Goal: Task Accomplishment & Management: Manage account settings

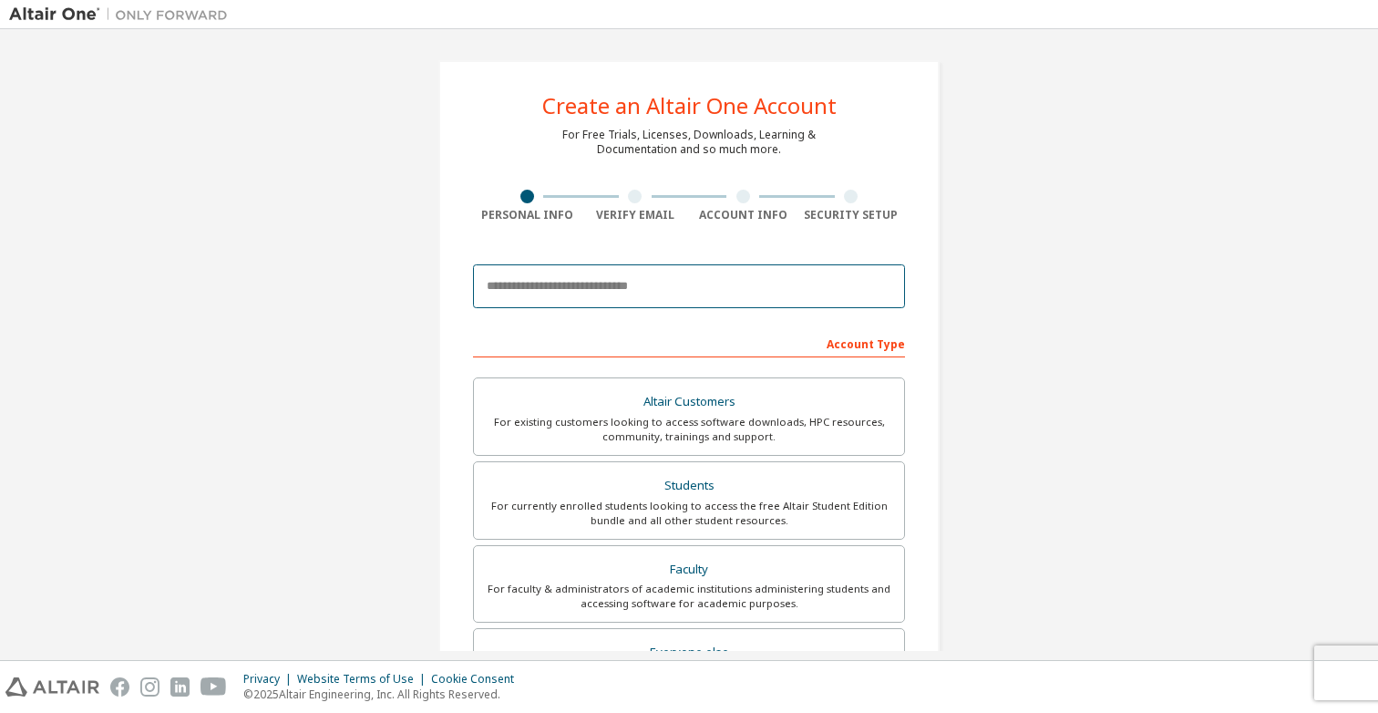
click at [613, 283] on input "email" at bounding box center [689, 286] width 432 height 44
click at [740, 297] on input "**********" at bounding box center [689, 286] width 432 height 44
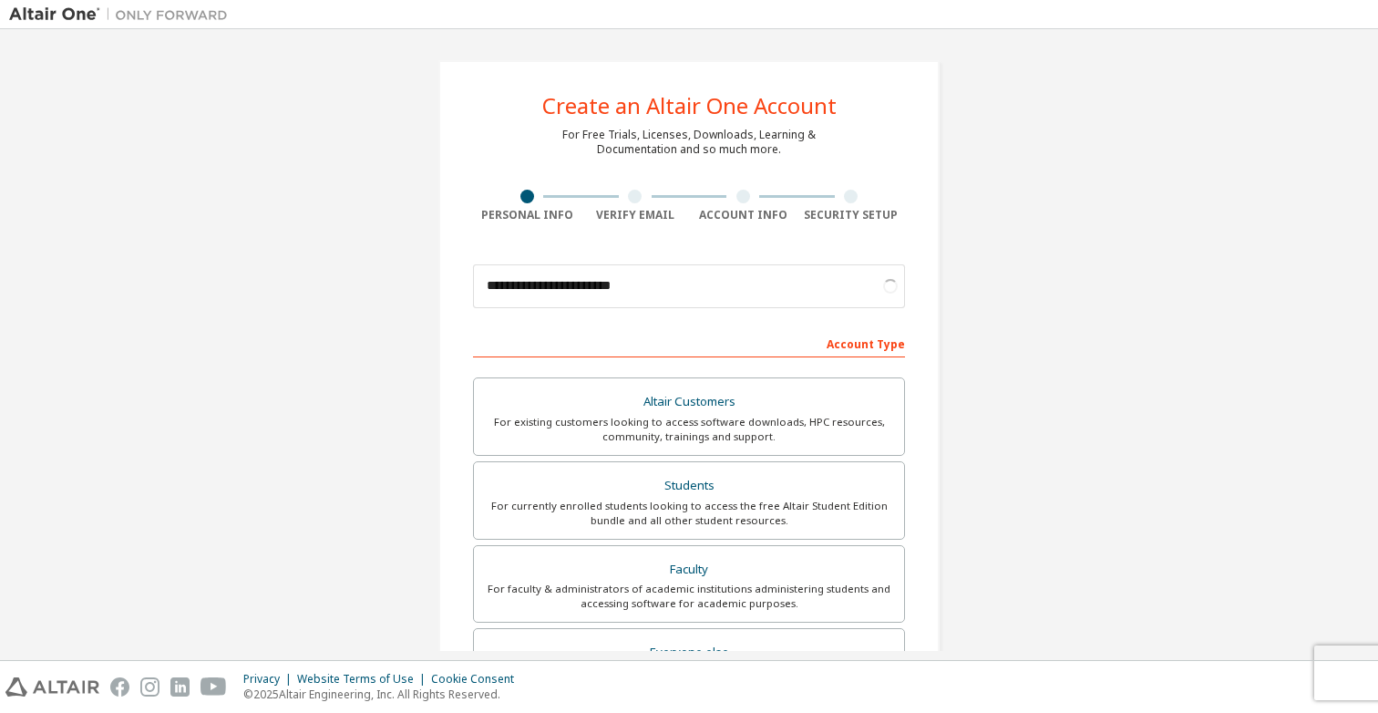
click at [811, 332] on div "Account Type" at bounding box center [689, 342] width 432 height 29
click at [767, 308] on div "**********" at bounding box center [689, 286] width 432 height 62
click at [763, 298] on input "**********" at bounding box center [689, 286] width 432 height 44
type input "**********"
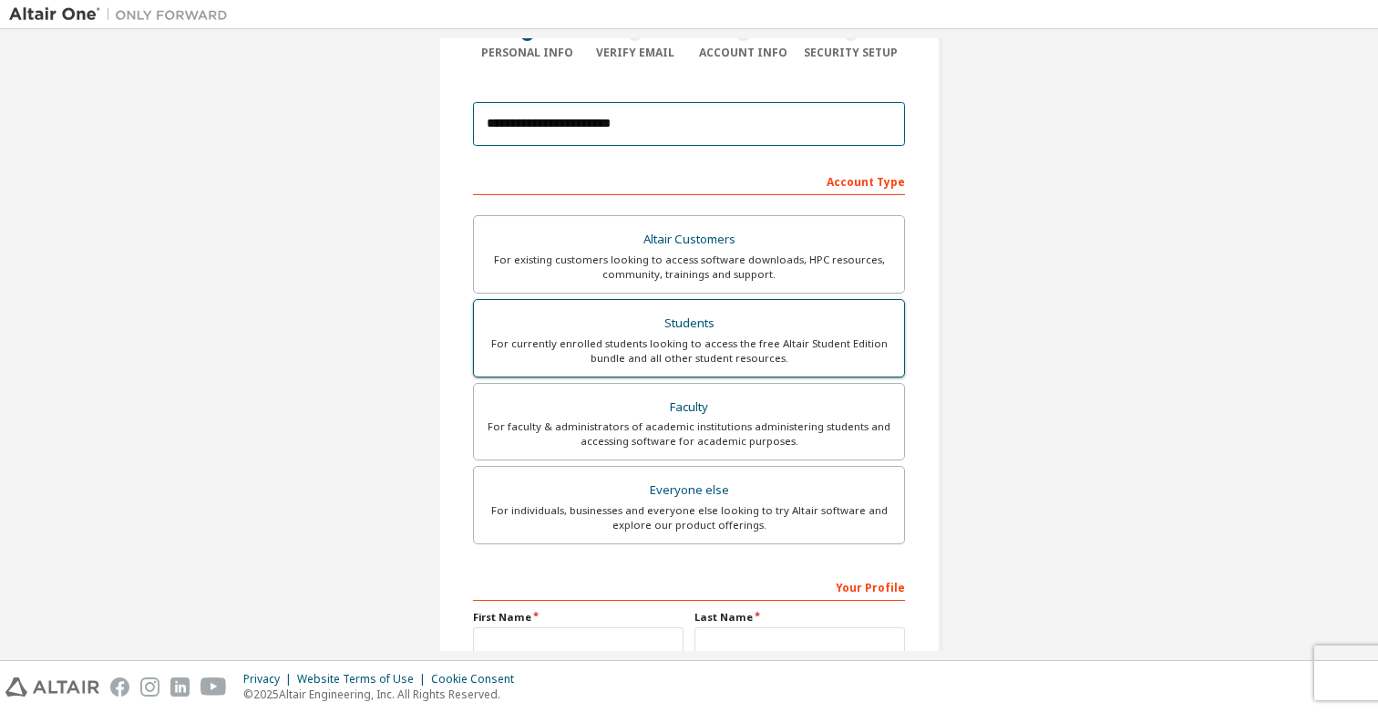
scroll to position [149, 0]
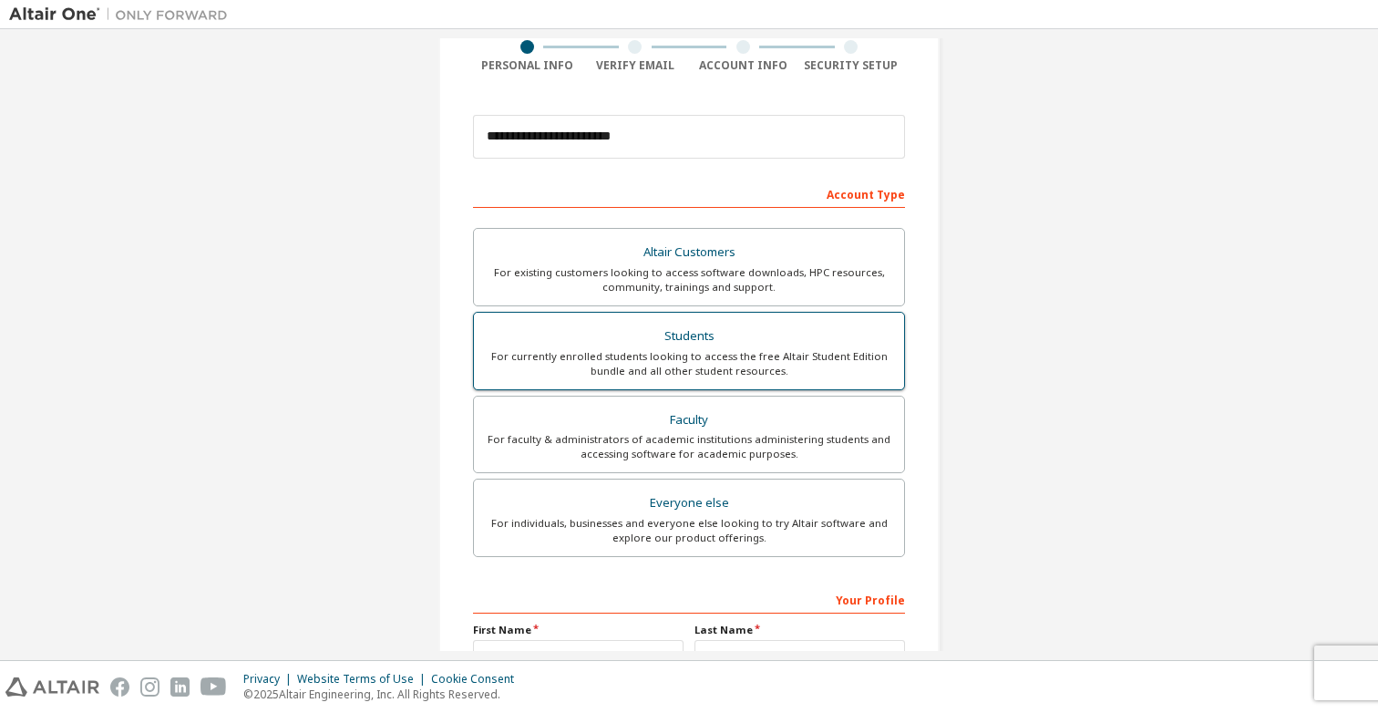
click at [685, 354] on div "For currently enrolled students looking to access the free Altair Student Editi…" at bounding box center [689, 363] width 408 height 29
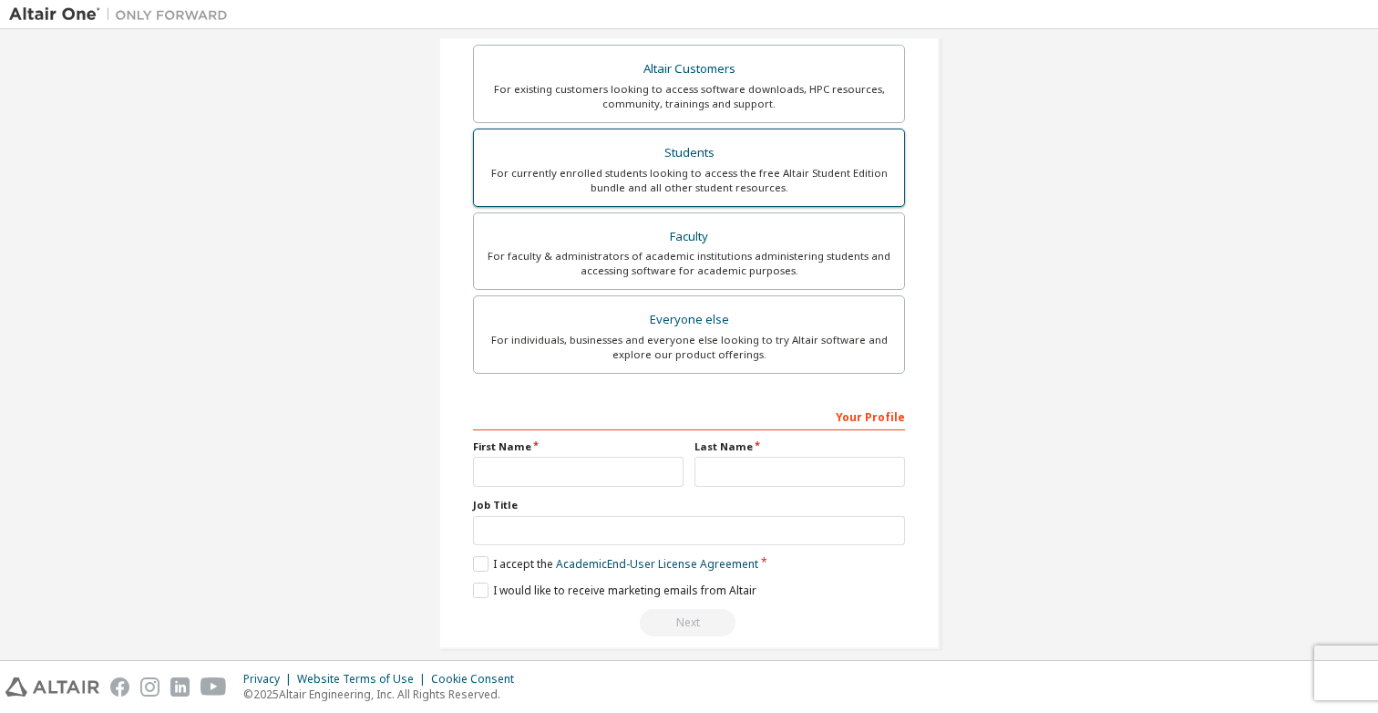
scroll to position [335, 0]
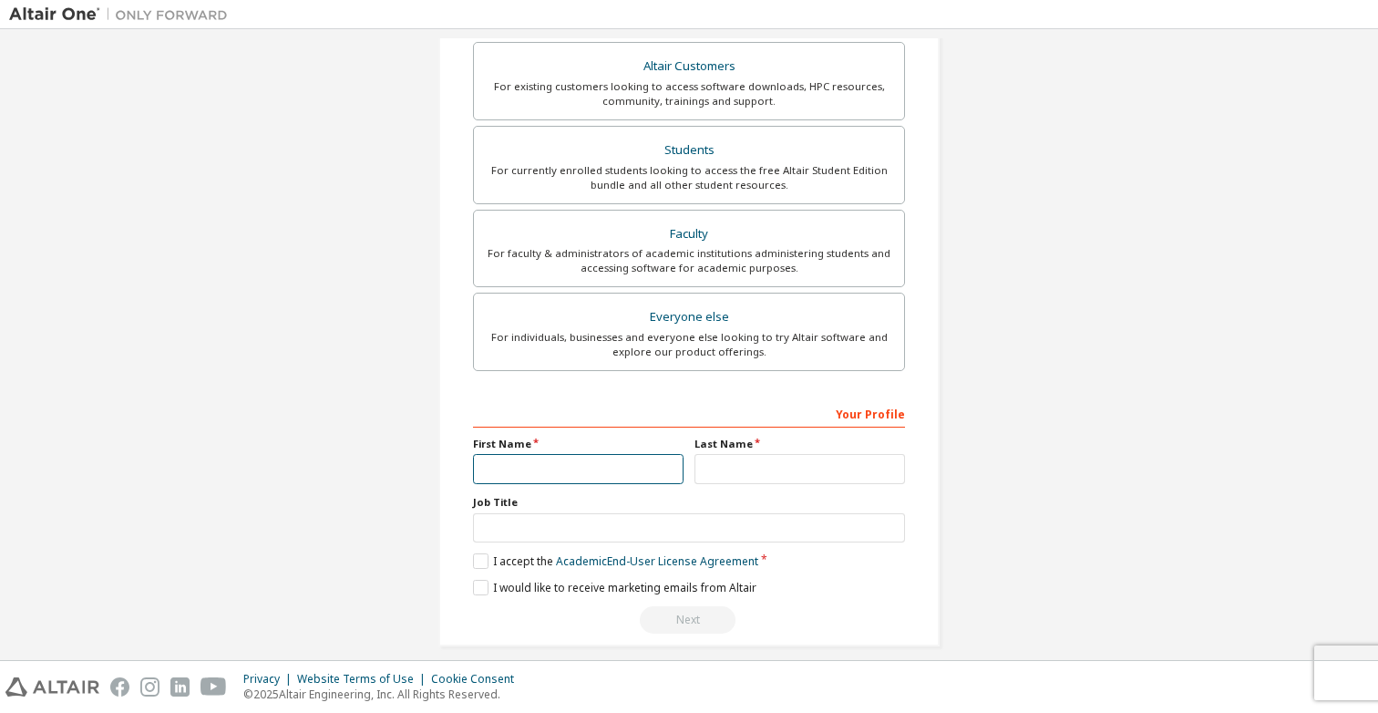
click at [572, 460] on input "text" at bounding box center [578, 469] width 211 height 30
type input "*****"
click at [537, 539] on input "text" at bounding box center [689, 528] width 432 height 30
type input "*******"
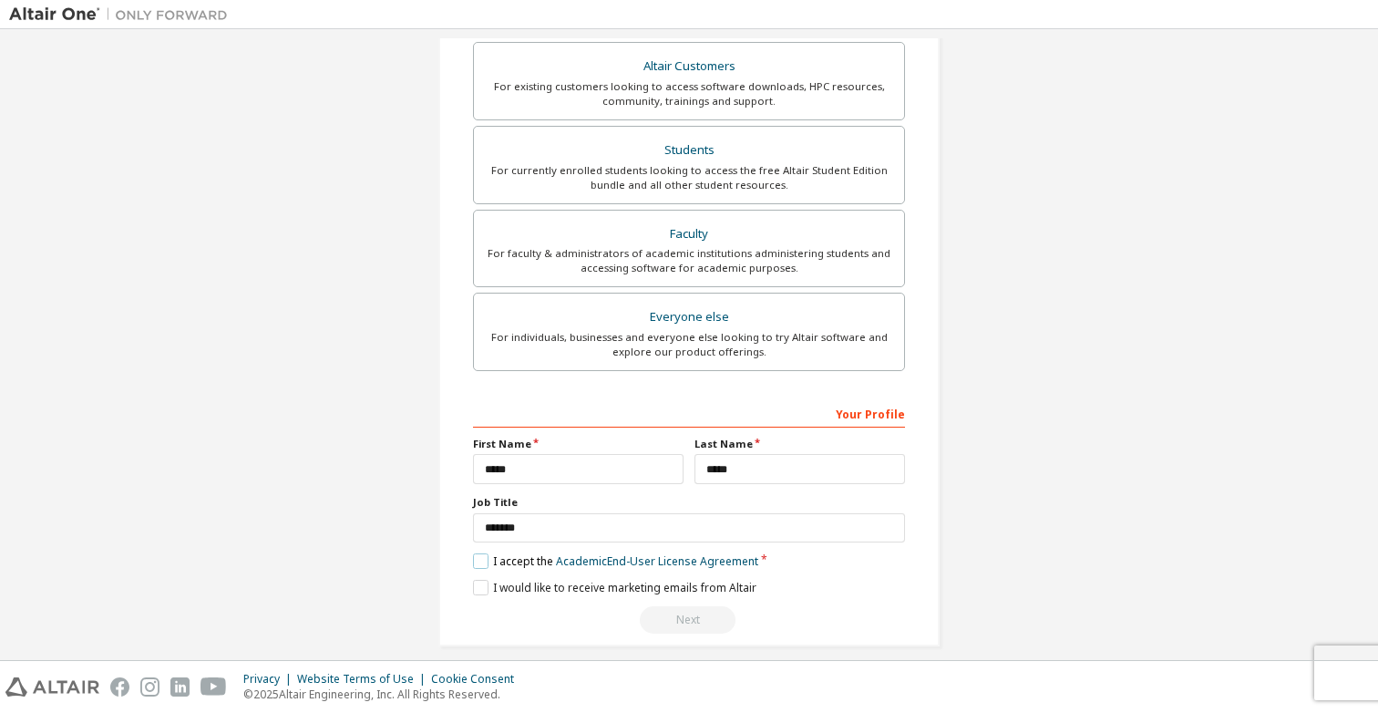
click at [476, 562] on label "I accept the Academic End-User License Agreement" at bounding box center [615, 560] width 285 height 15
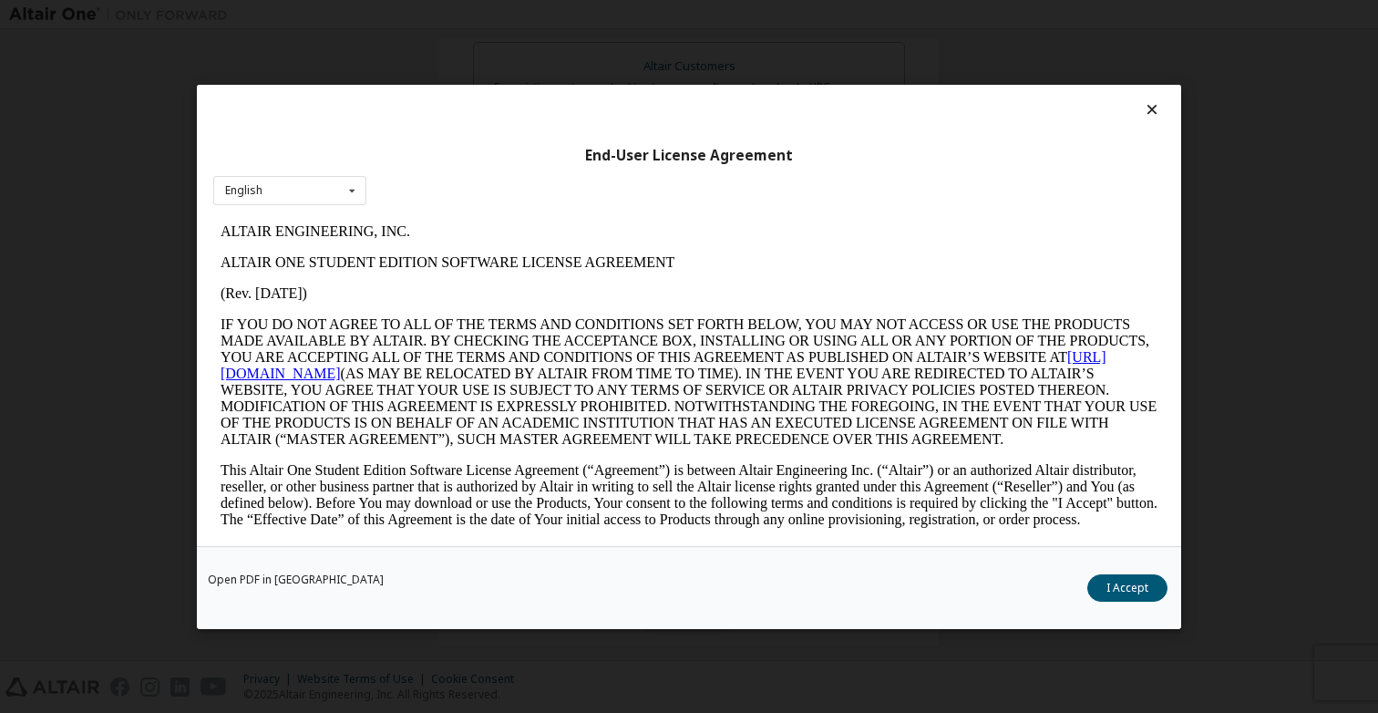
scroll to position [0, 0]
click at [1088, 584] on button "I Accept" at bounding box center [1127, 586] width 80 height 27
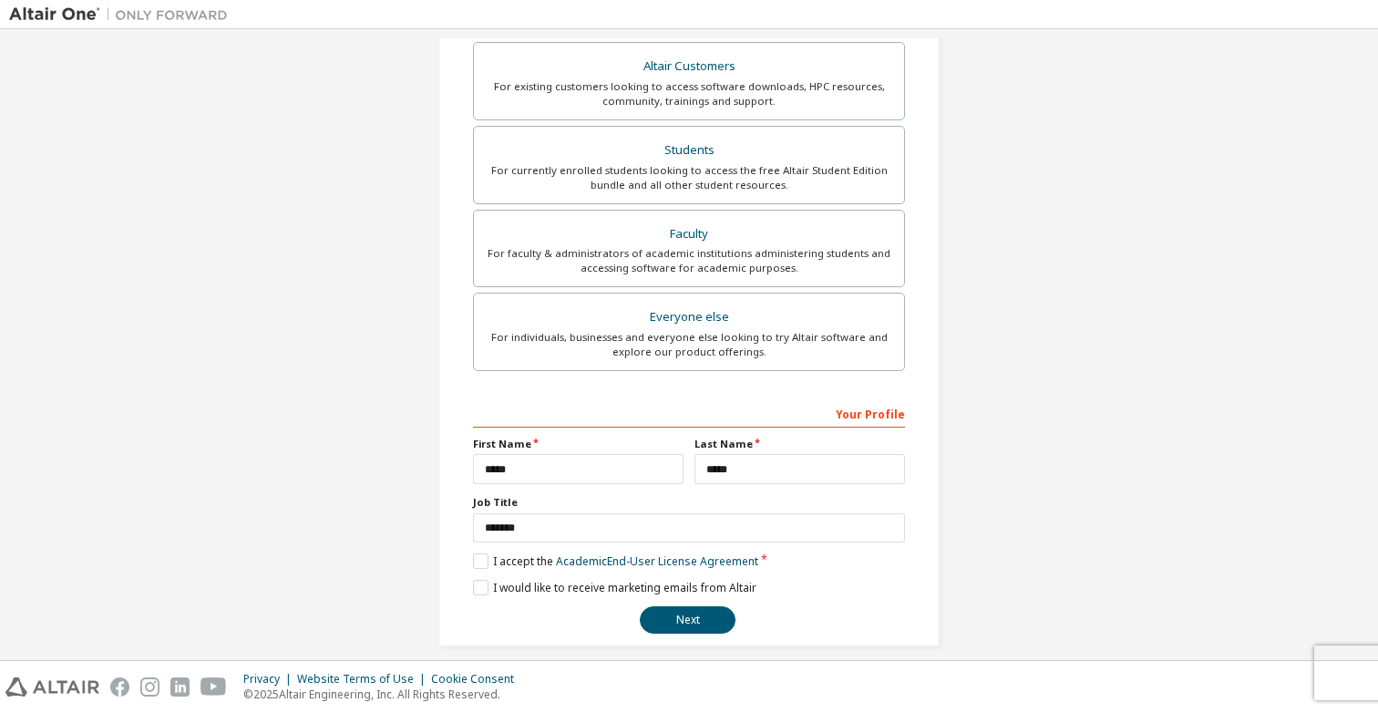
scroll to position [353, 0]
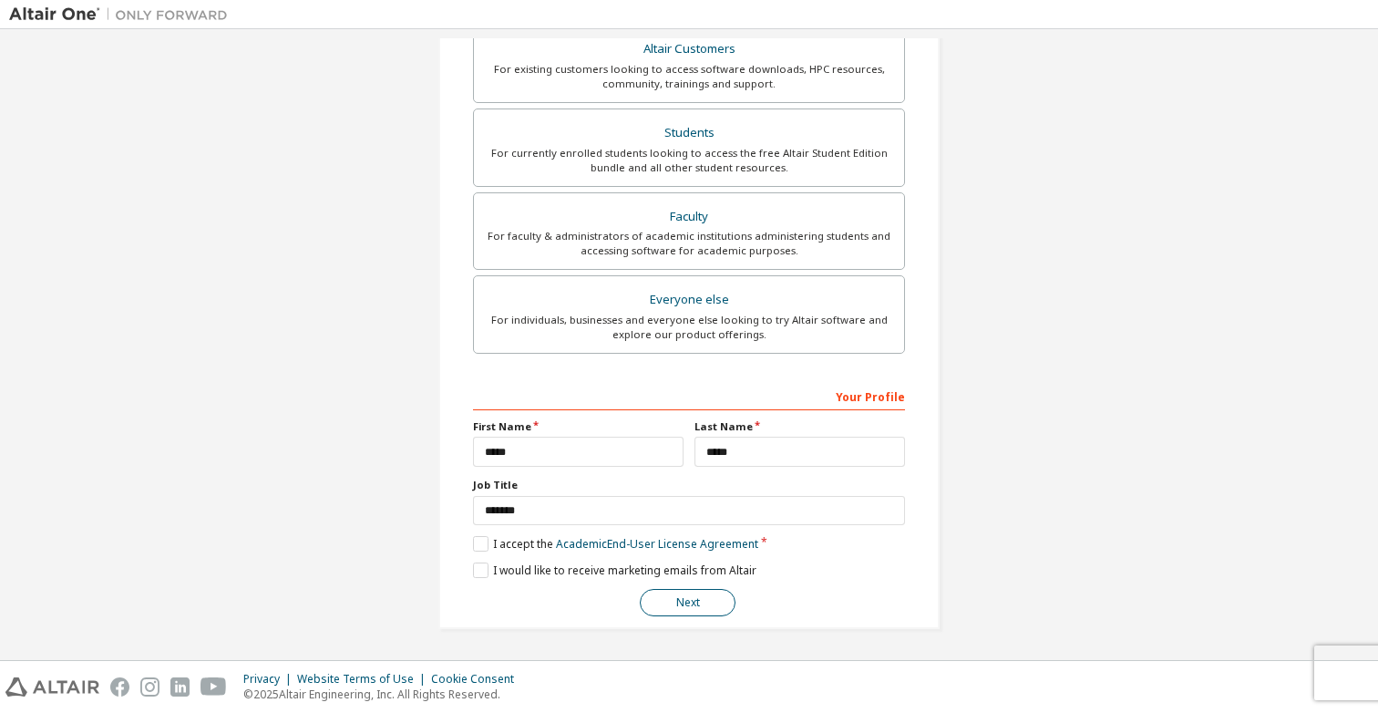
click at [660, 600] on button "Next" at bounding box center [688, 602] width 96 height 27
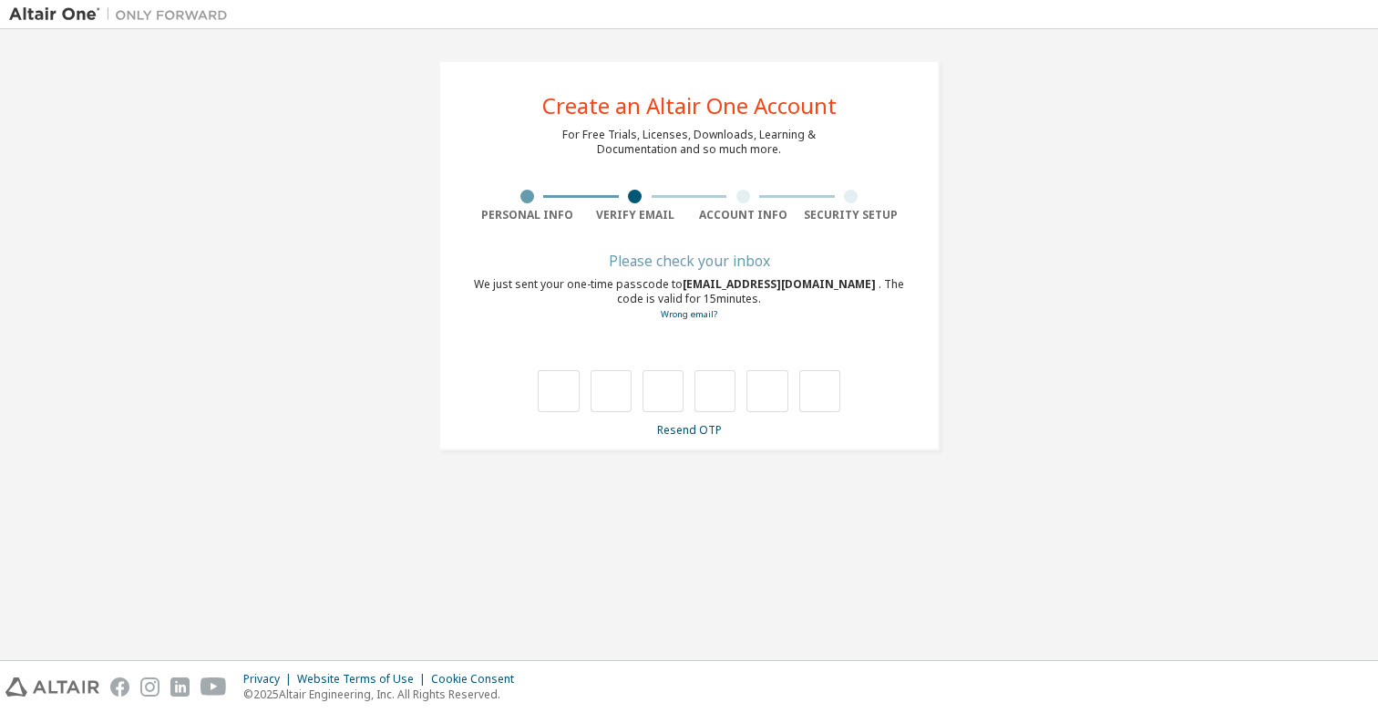
type input "*"
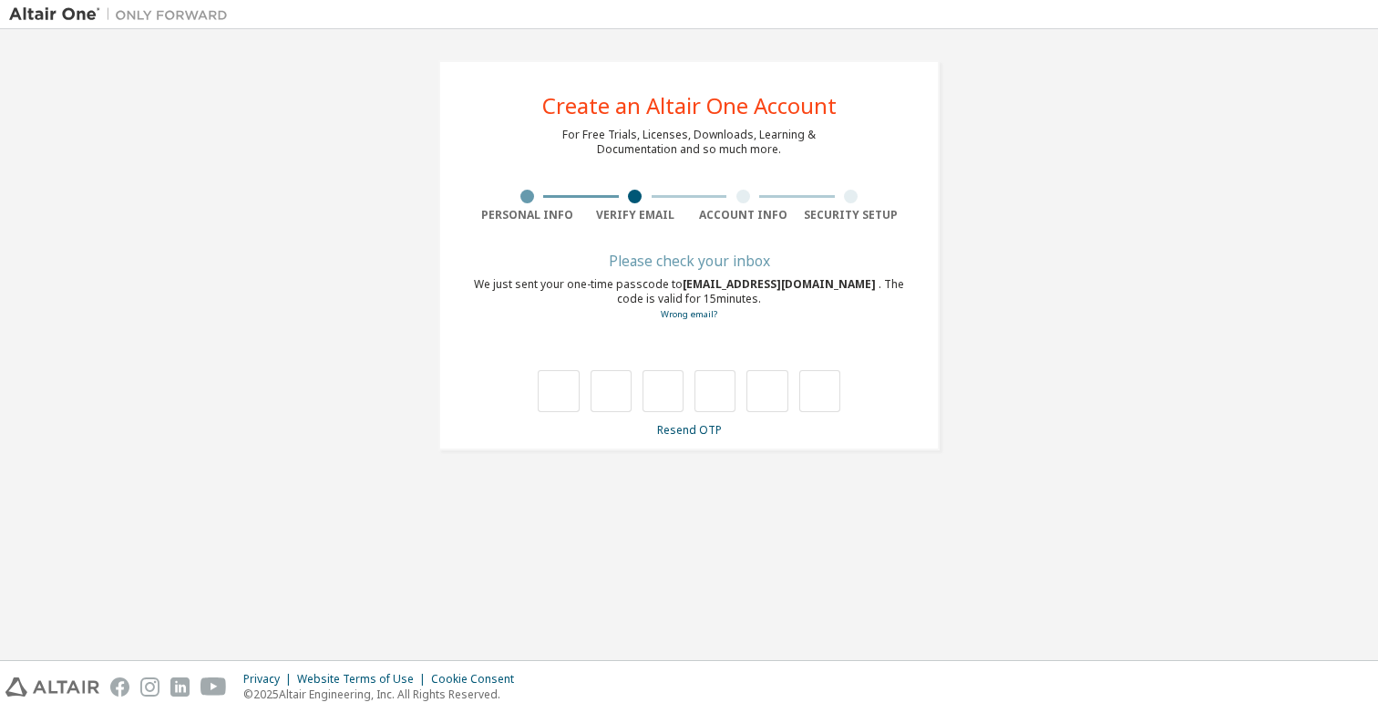
type input "*"
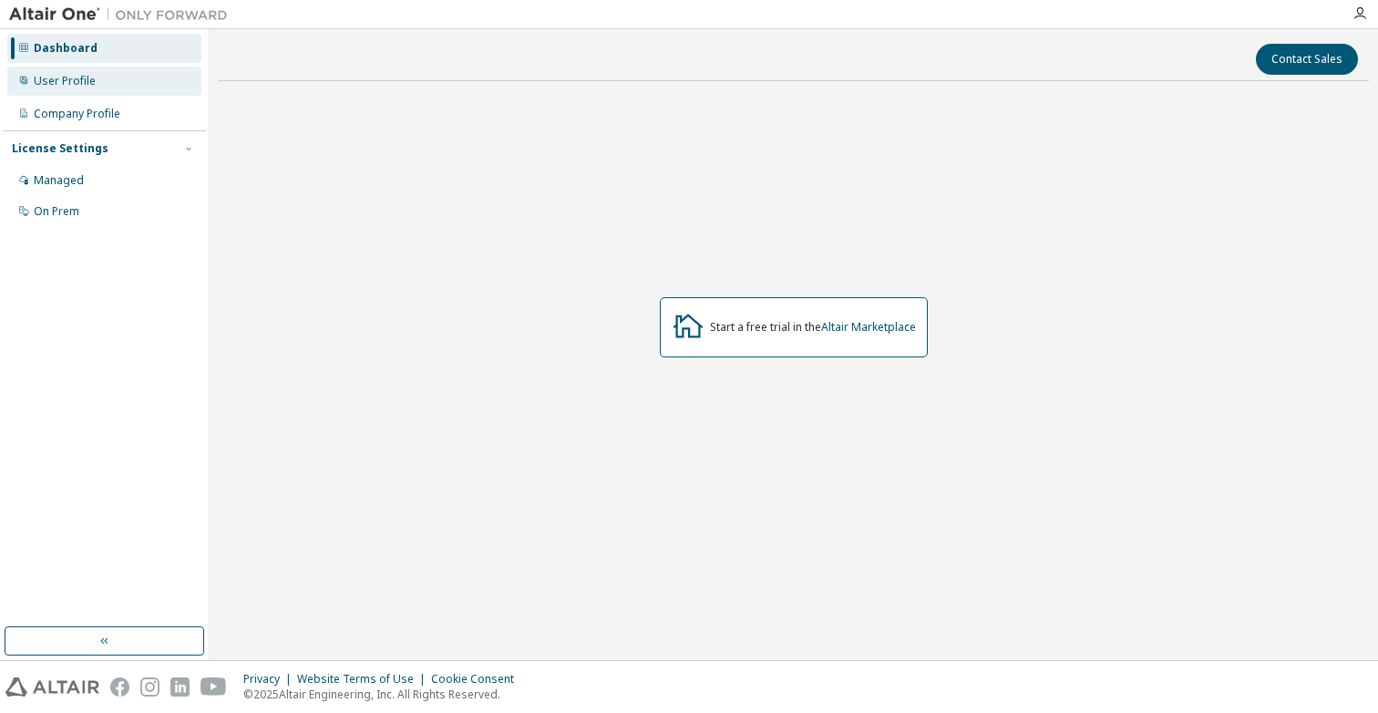
click at [105, 78] on div "User Profile" at bounding box center [104, 81] width 194 height 29
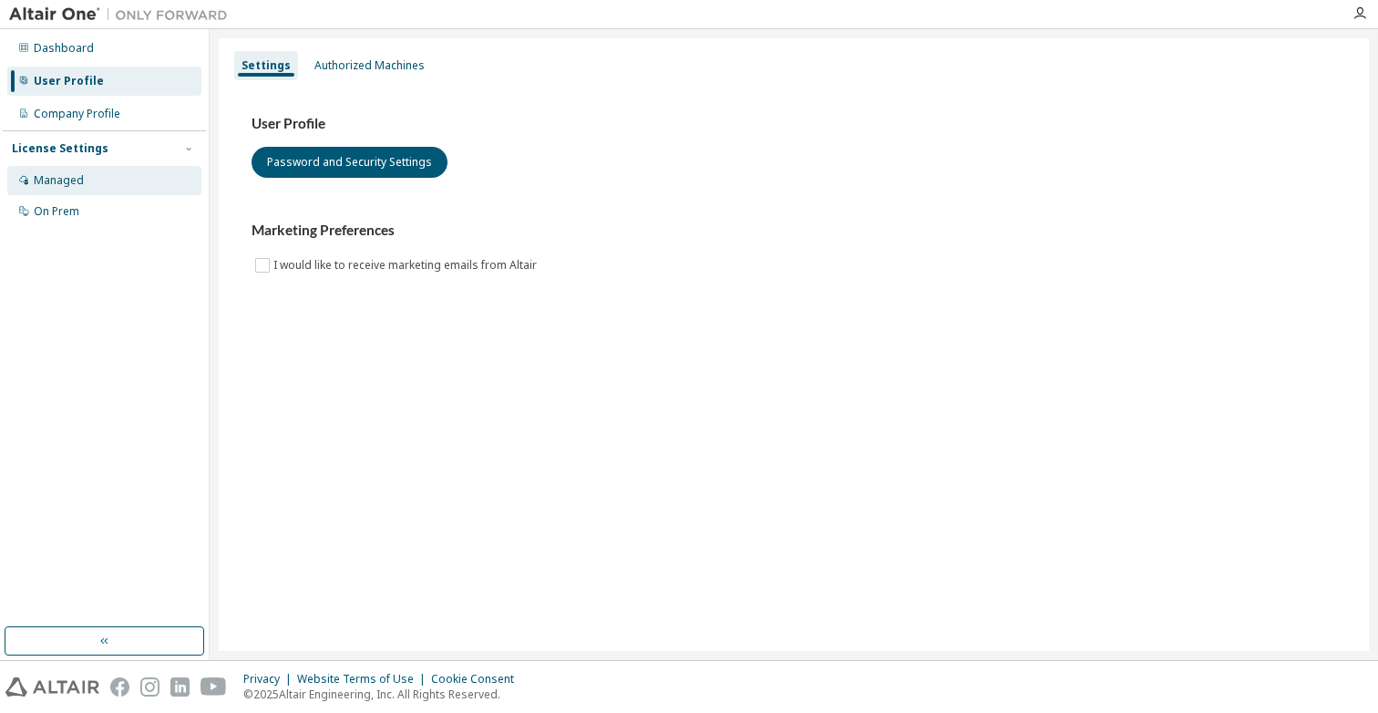
click at [83, 186] on div "Managed" at bounding box center [104, 180] width 194 height 29
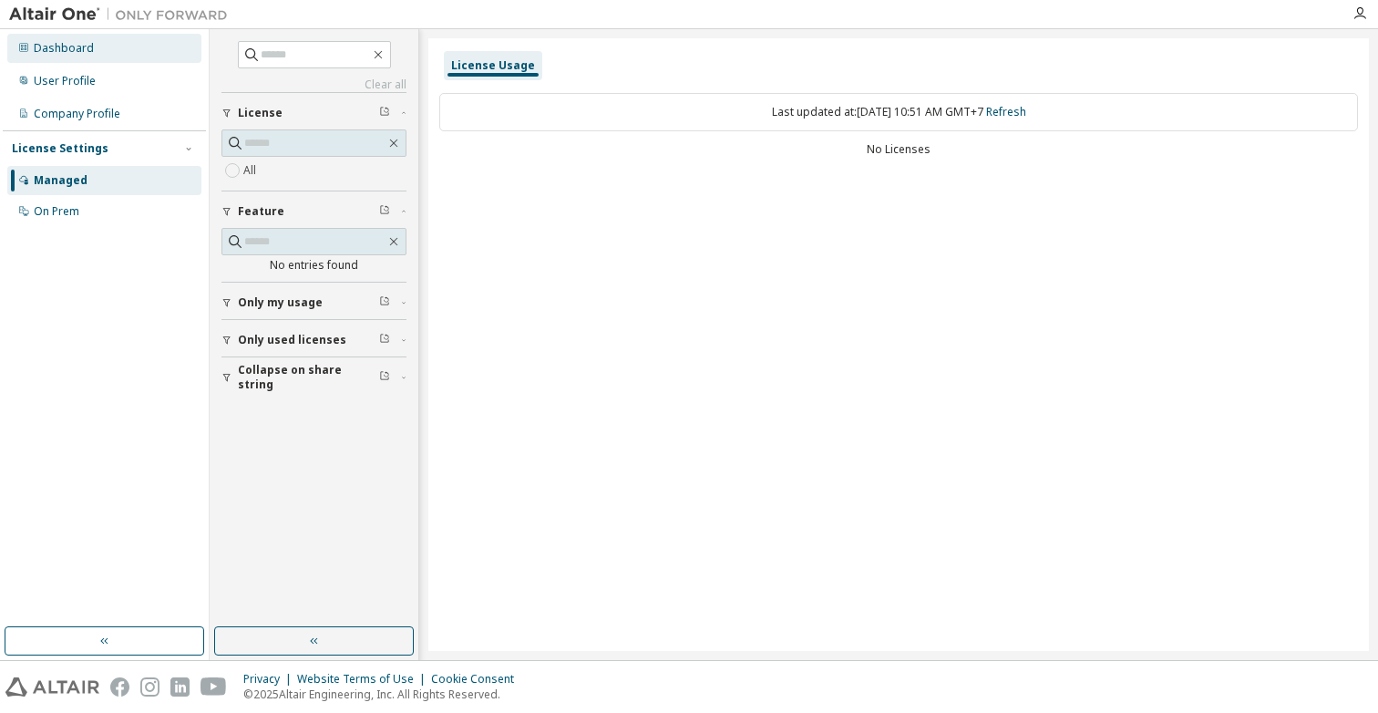
click at [123, 54] on div "Dashboard" at bounding box center [104, 48] width 194 height 29
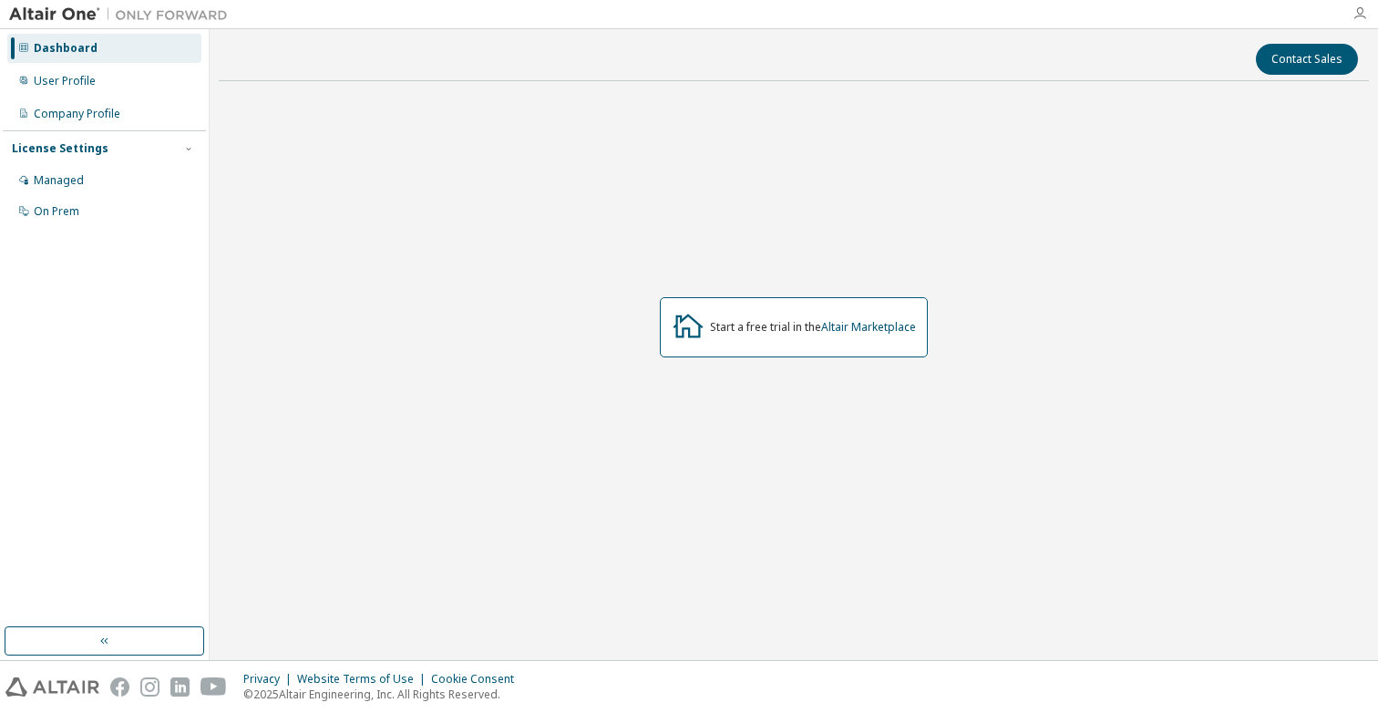
click at [1366, 12] on icon "button" at bounding box center [1359, 13] width 15 height 15
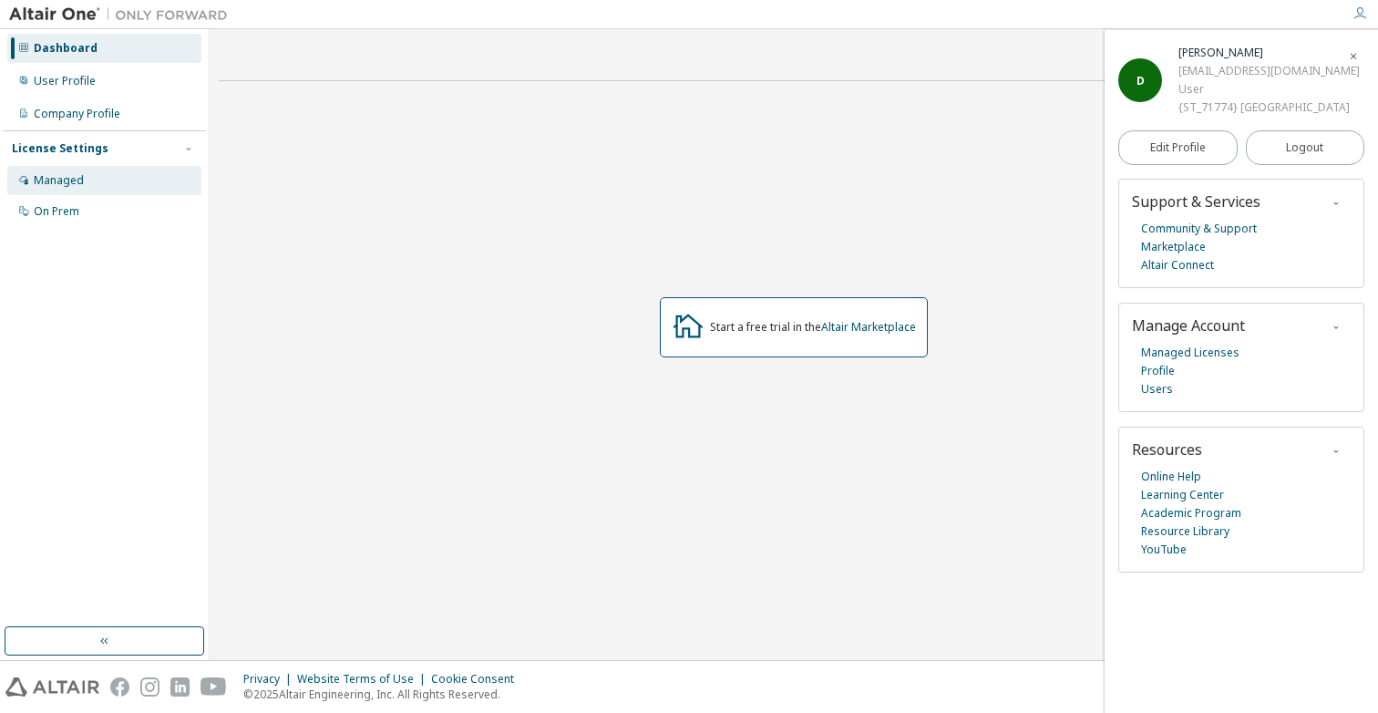
click at [73, 174] on div "Managed" at bounding box center [59, 180] width 50 height 15
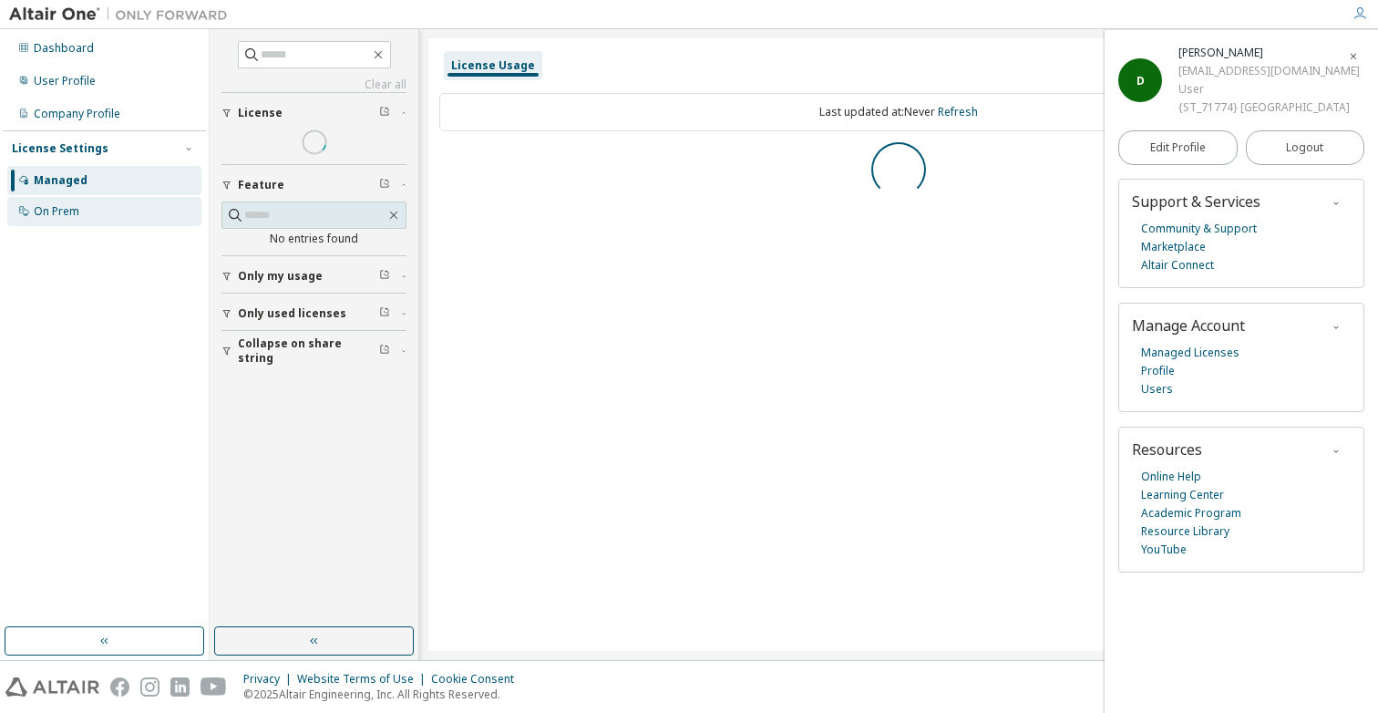
click at [71, 204] on div "On Prem" at bounding box center [57, 211] width 46 height 15
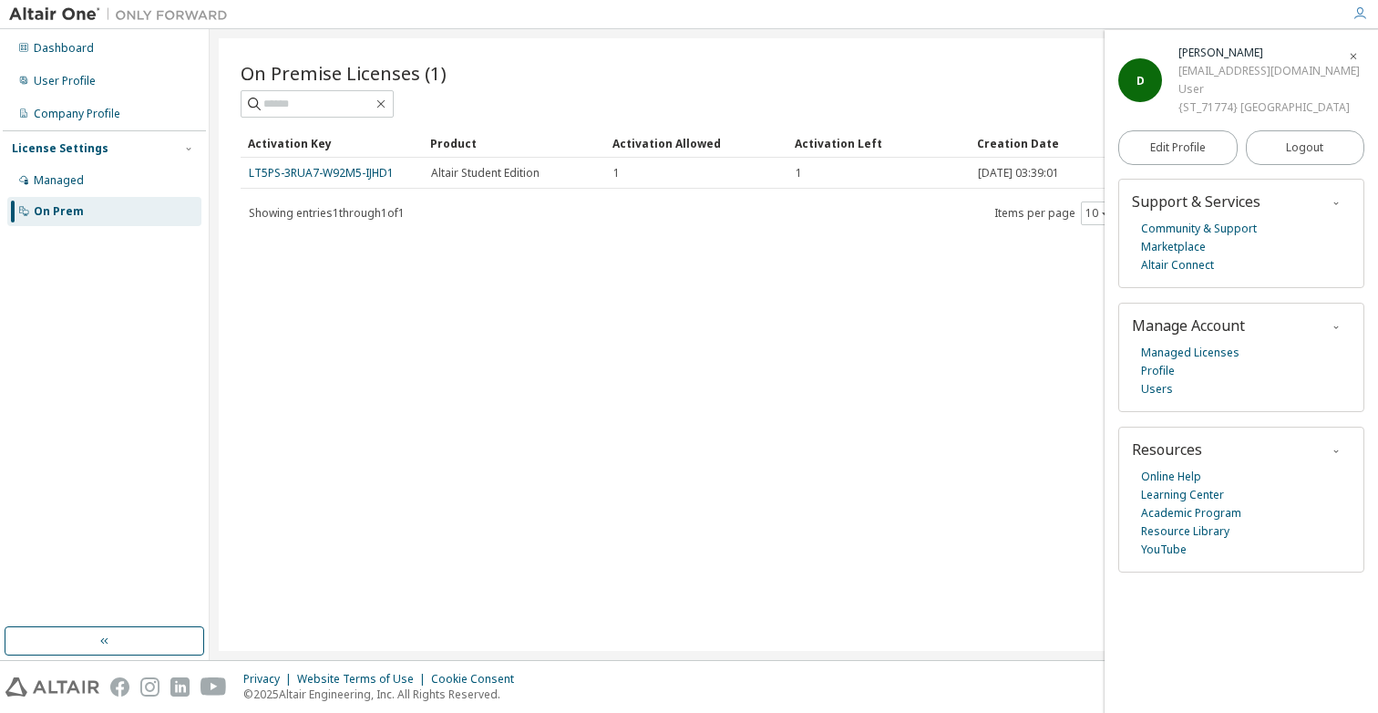
click at [1358, 48] on icon "button" at bounding box center [1353, 55] width 11 height 15
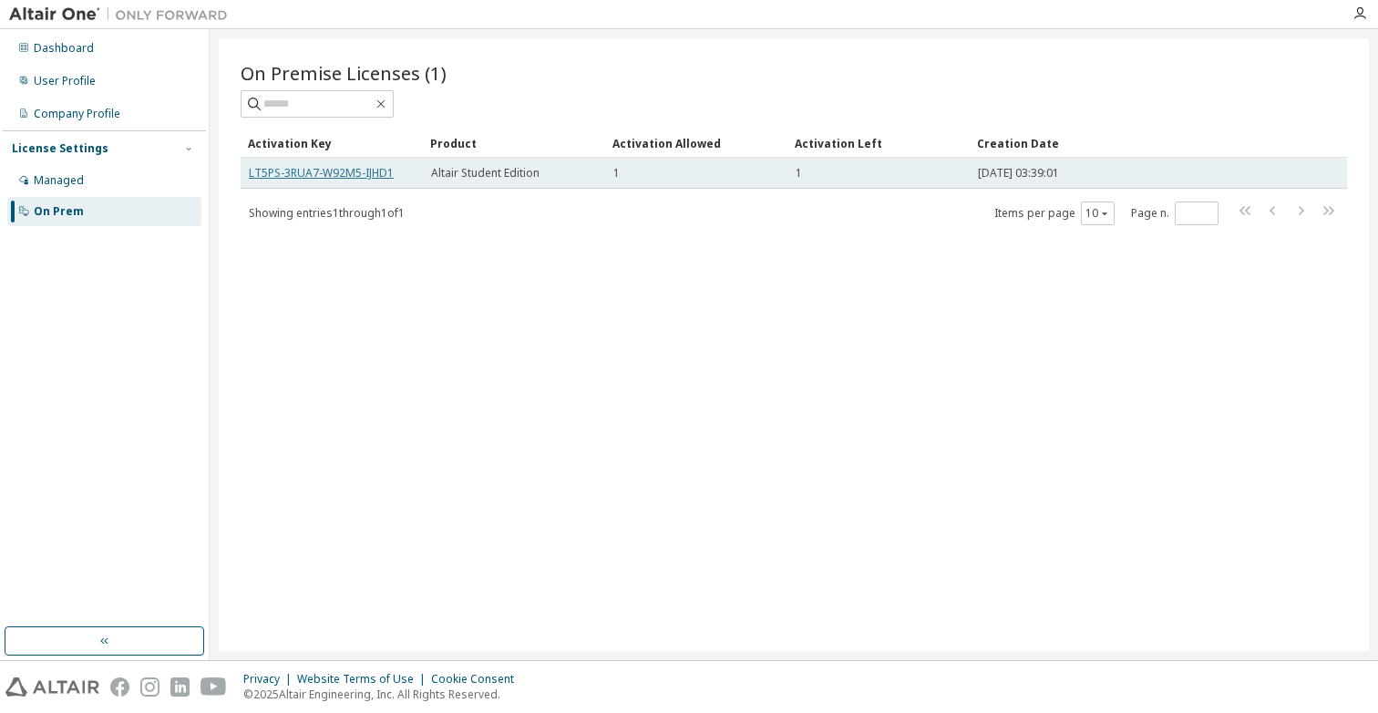
click at [375, 177] on link "LT5PS-3RUA7-W92M5-IJHD1" at bounding box center [321, 172] width 145 height 15
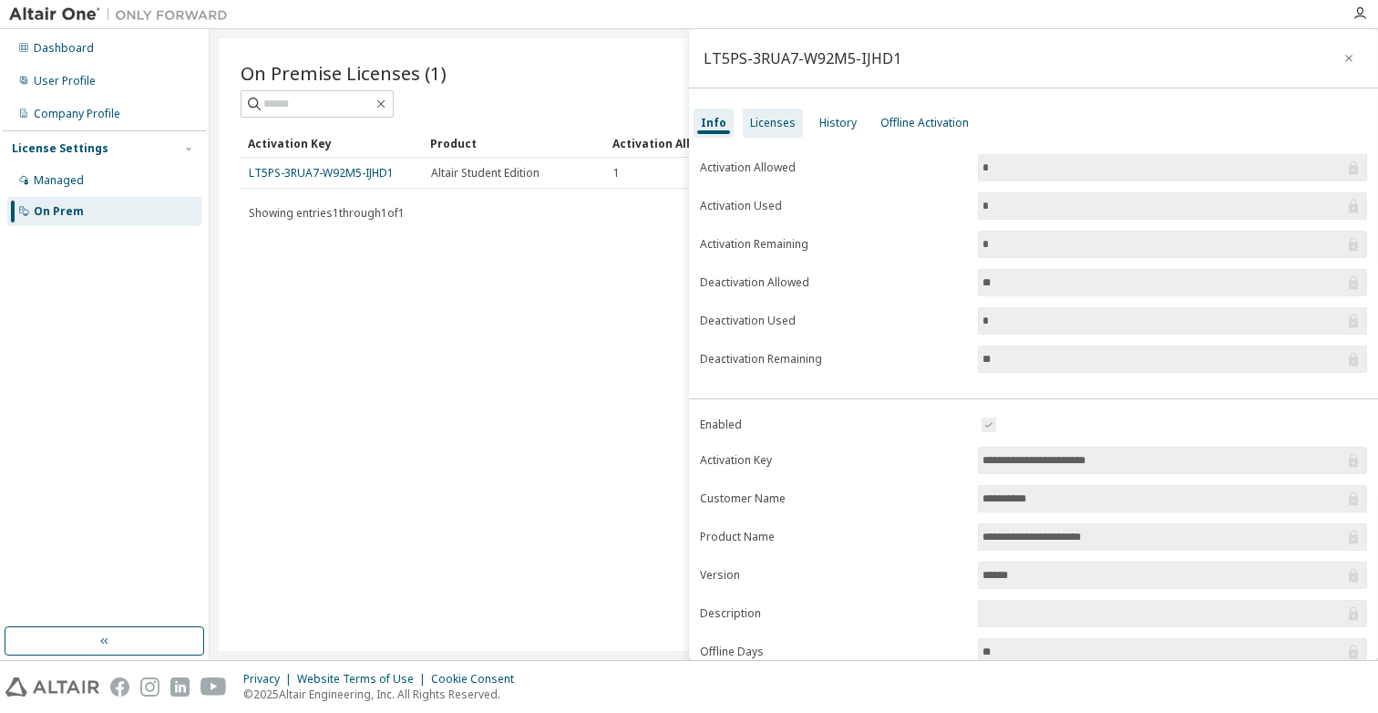
click at [769, 108] on div "Licenses" at bounding box center [773, 122] width 60 height 29
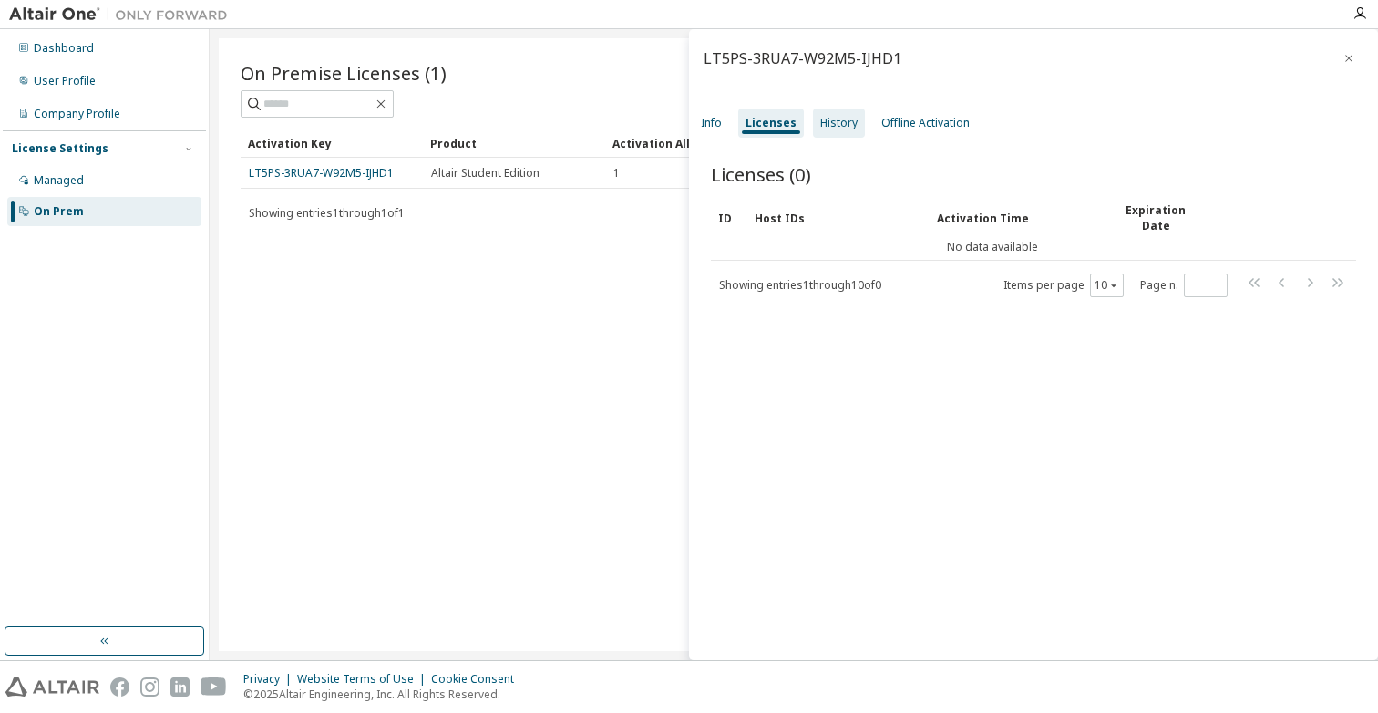
click at [847, 127] on div "History" at bounding box center [838, 123] width 37 height 15
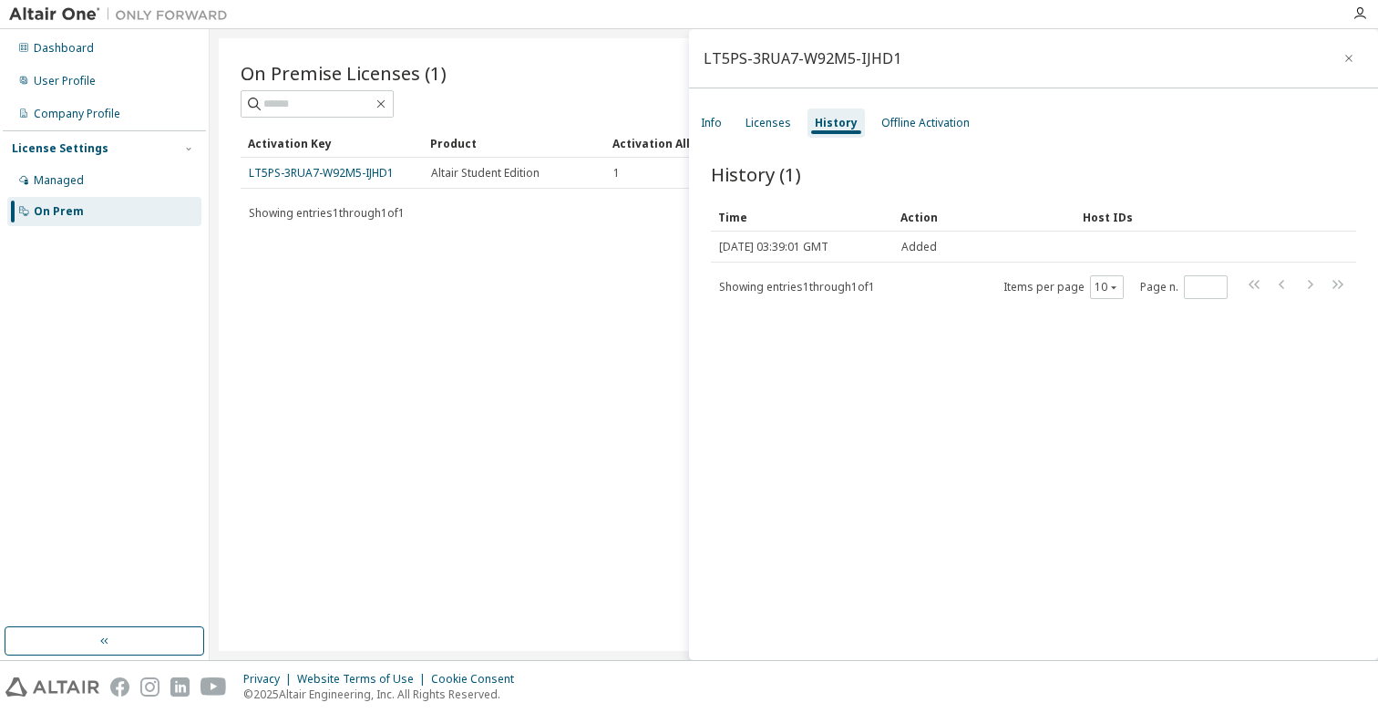
click at [538, 211] on div "Showing entries 1 through 1 of 1 Items per page 10 Page n. *" at bounding box center [794, 213] width 1106 height 26
click at [145, 181] on div "Managed" at bounding box center [104, 180] width 194 height 29
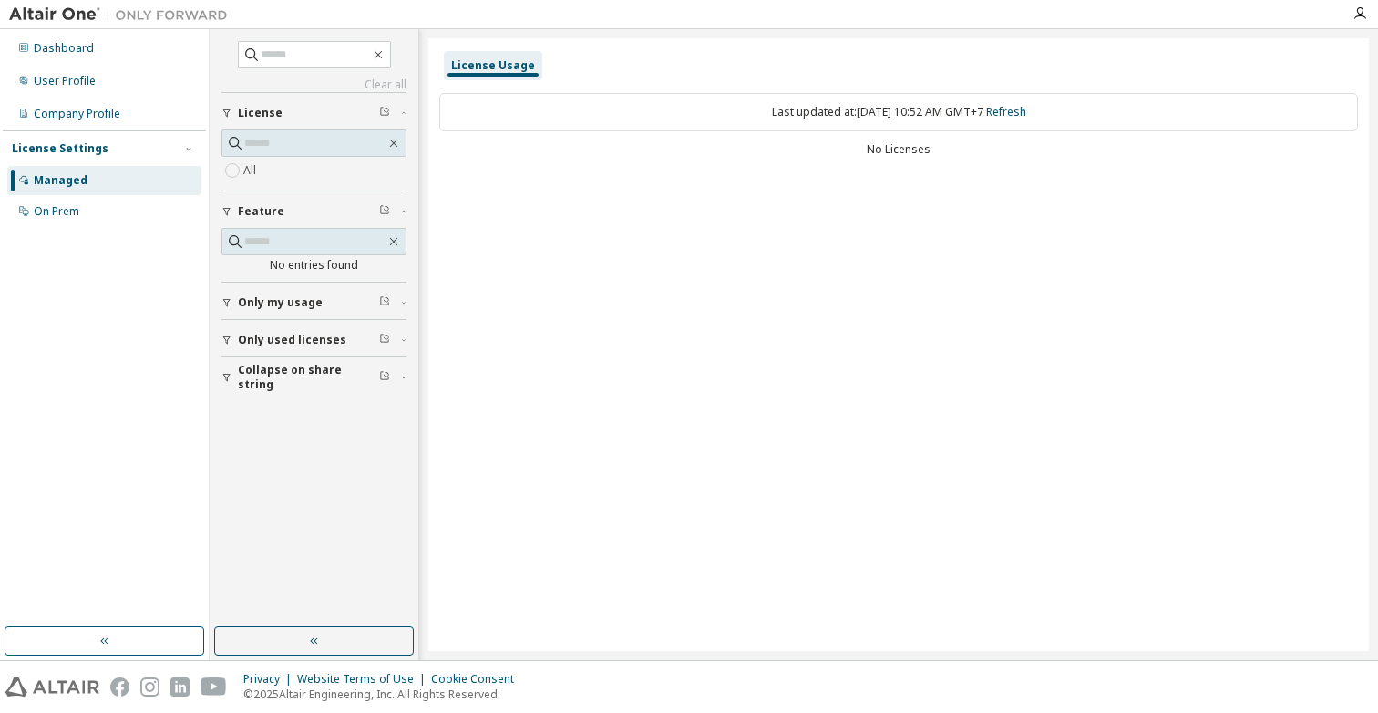
click at [226, 302] on icon "button" at bounding box center [226, 302] width 11 height 11
click at [230, 388] on icon "button" at bounding box center [226, 392] width 11 height 11
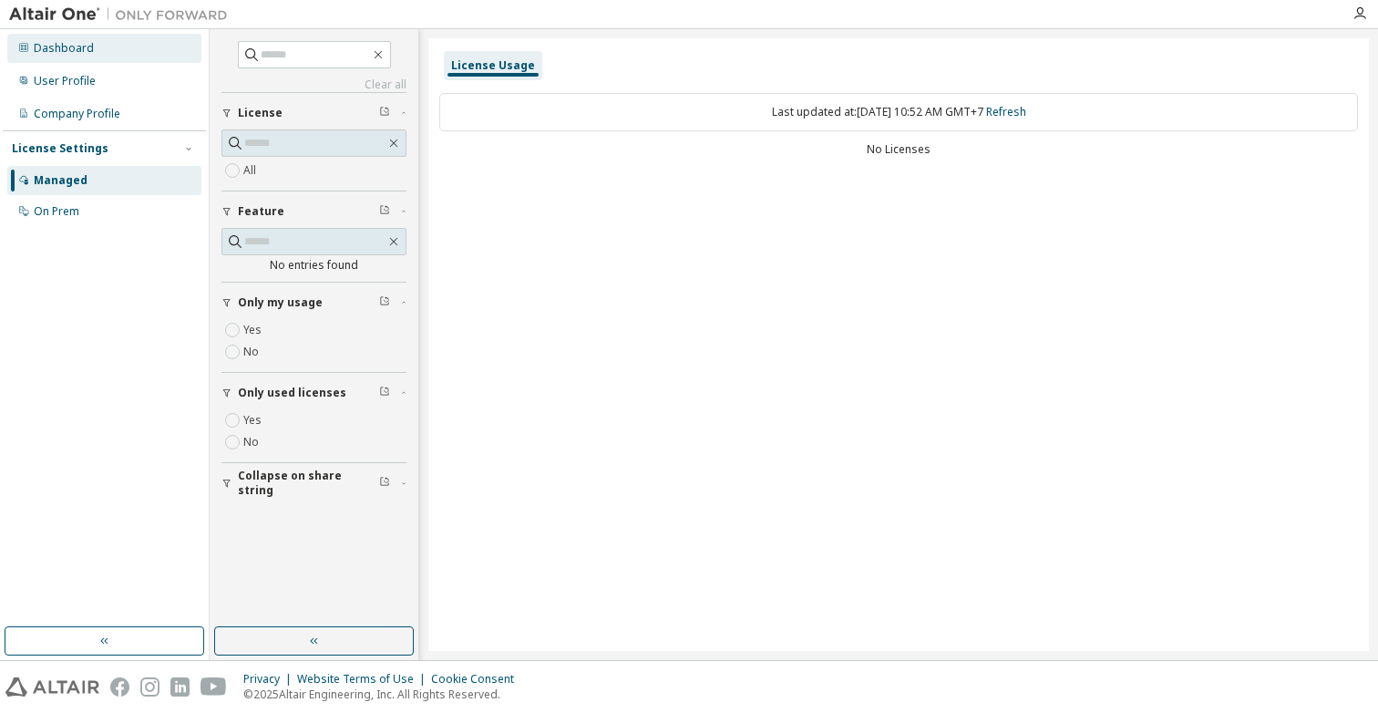
click at [94, 57] on div "Dashboard" at bounding box center [104, 48] width 194 height 29
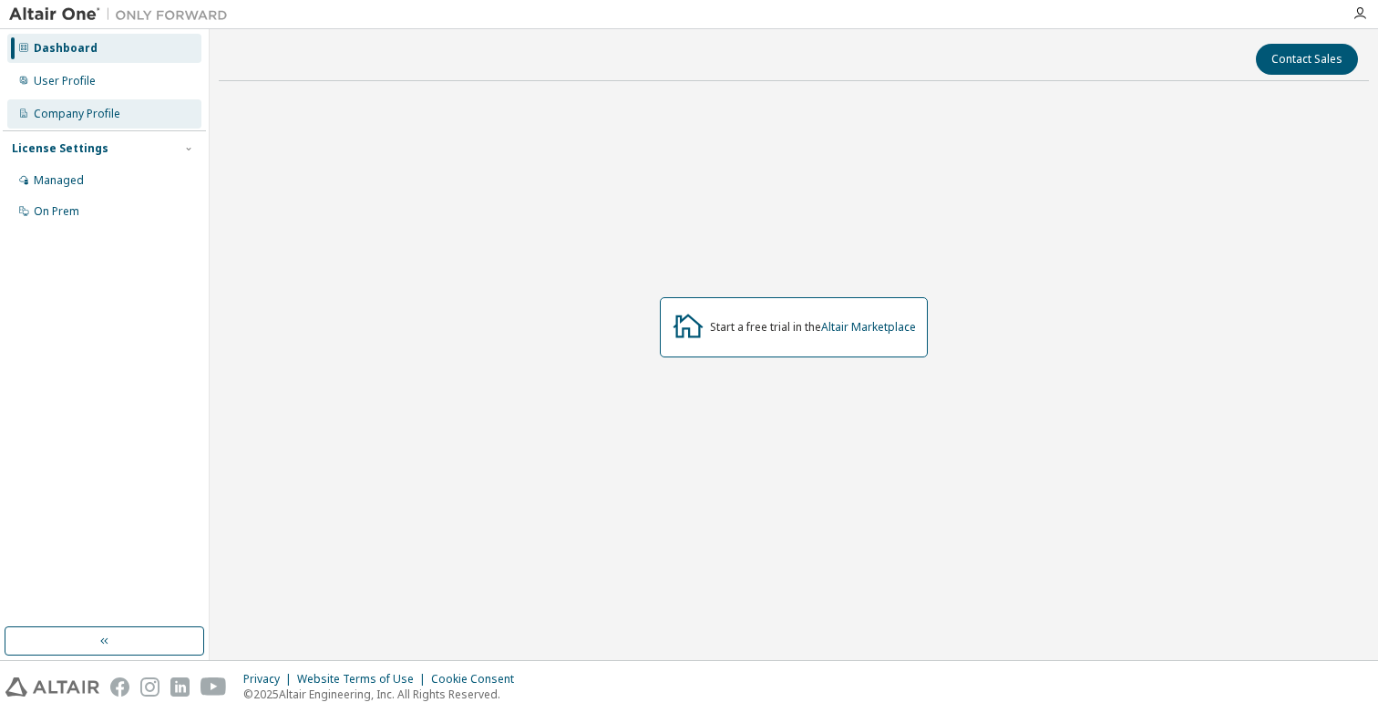
click at [108, 114] on div "Company Profile" at bounding box center [77, 114] width 87 height 15
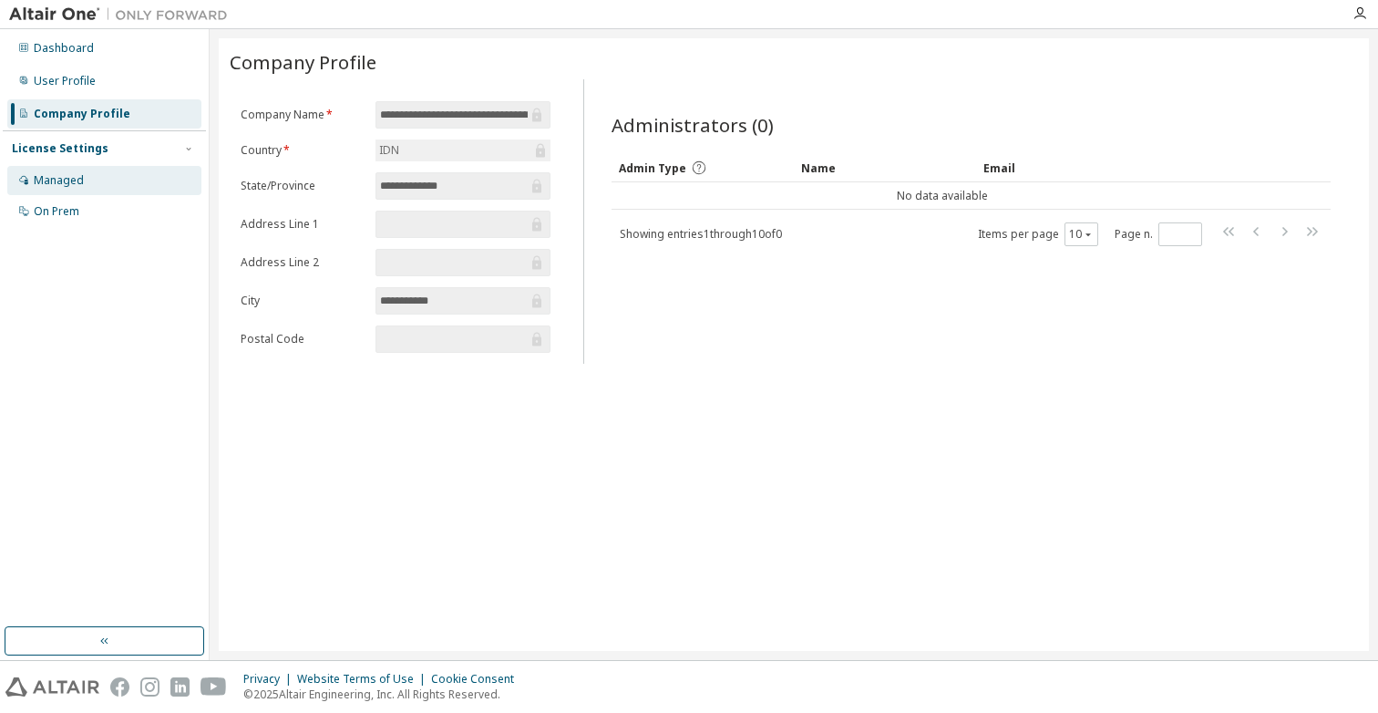
click at [83, 182] on div "Managed" at bounding box center [104, 180] width 194 height 29
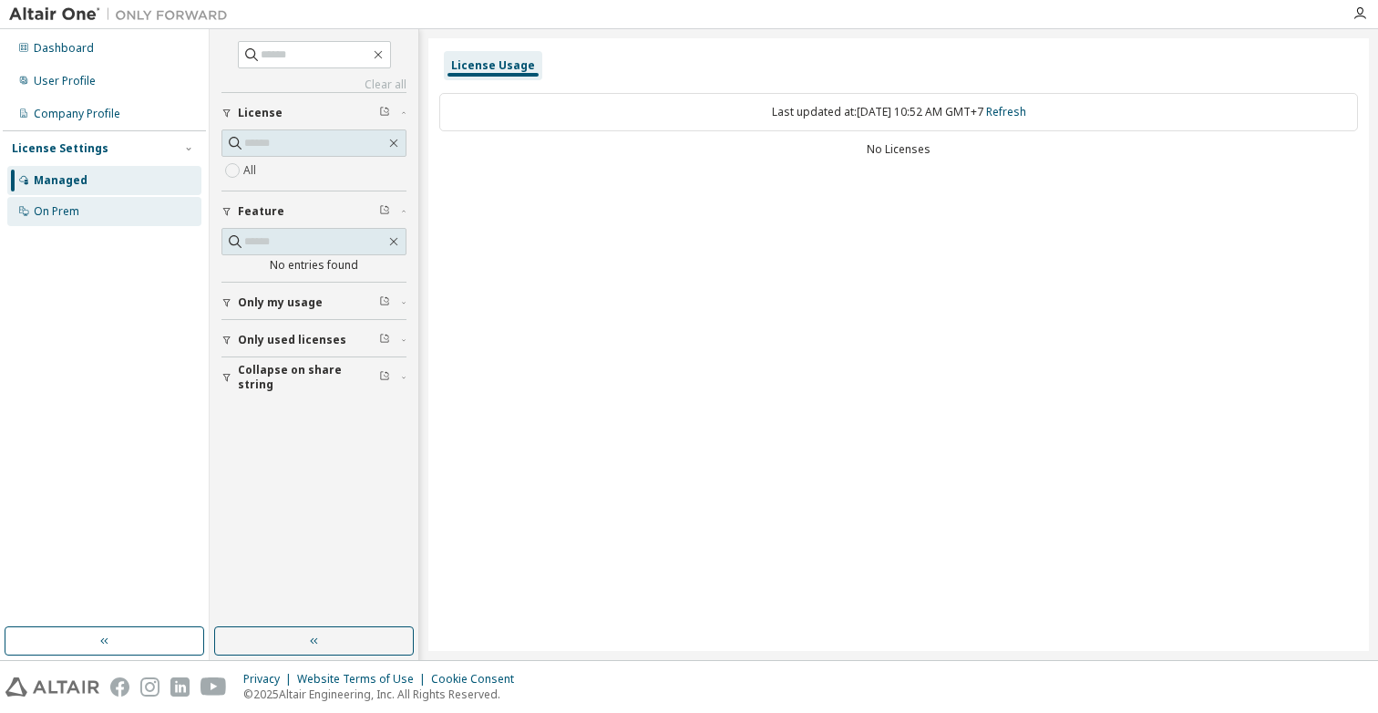
click at [103, 221] on div "On Prem" at bounding box center [104, 211] width 194 height 29
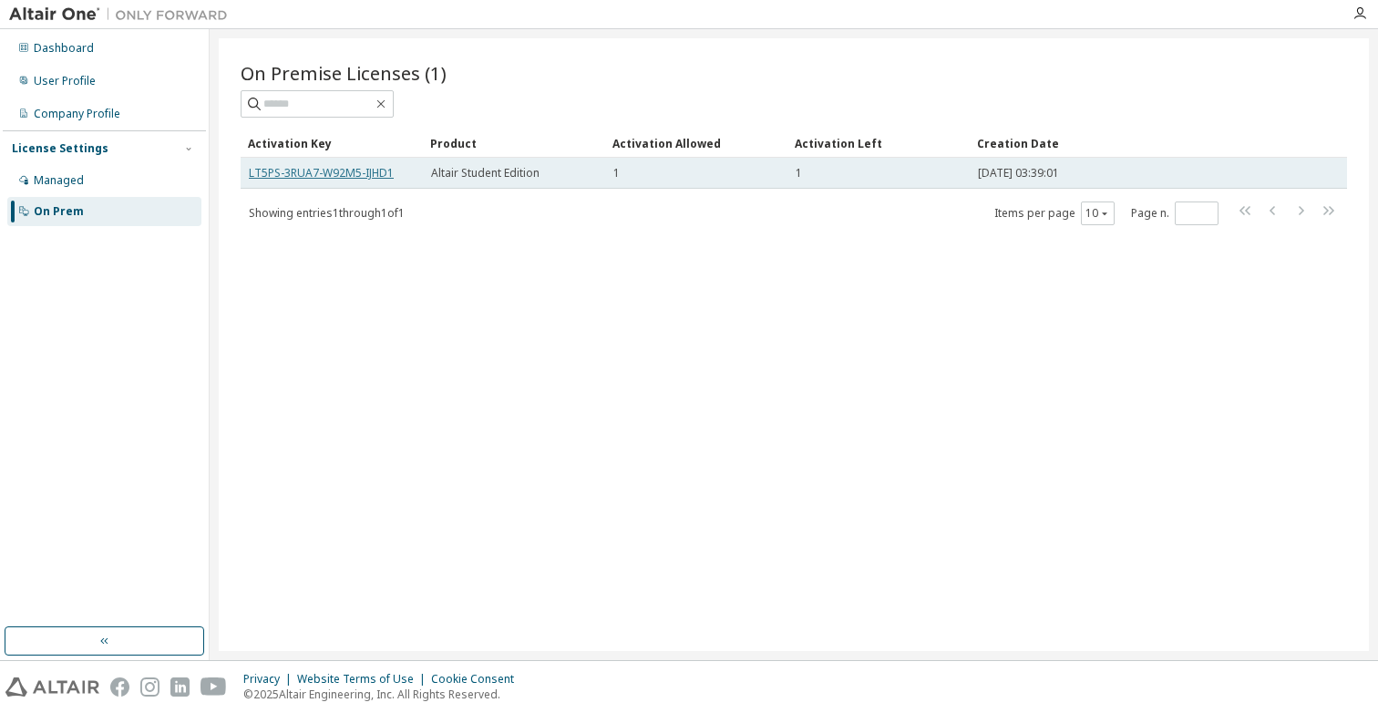
click at [350, 167] on link "LT5PS-3RUA7-W92M5-IJHD1" at bounding box center [321, 172] width 145 height 15
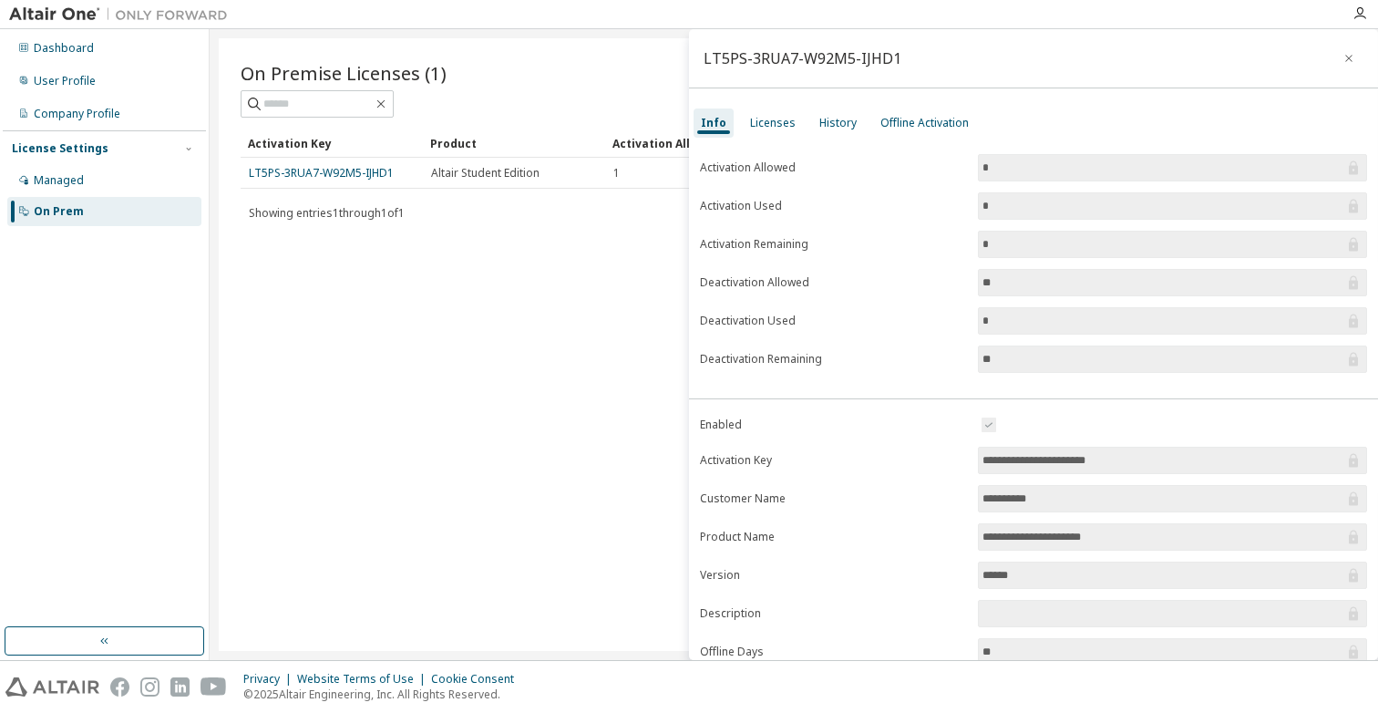
click at [738, 113] on div "Info Licenses History Offline Activation" at bounding box center [1033, 123] width 689 height 33
click at [765, 107] on div "Info Licenses History Offline Activation" at bounding box center [1033, 123] width 689 height 33
click at [765, 126] on div "Licenses" at bounding box center [773, 123] width 46 height 15
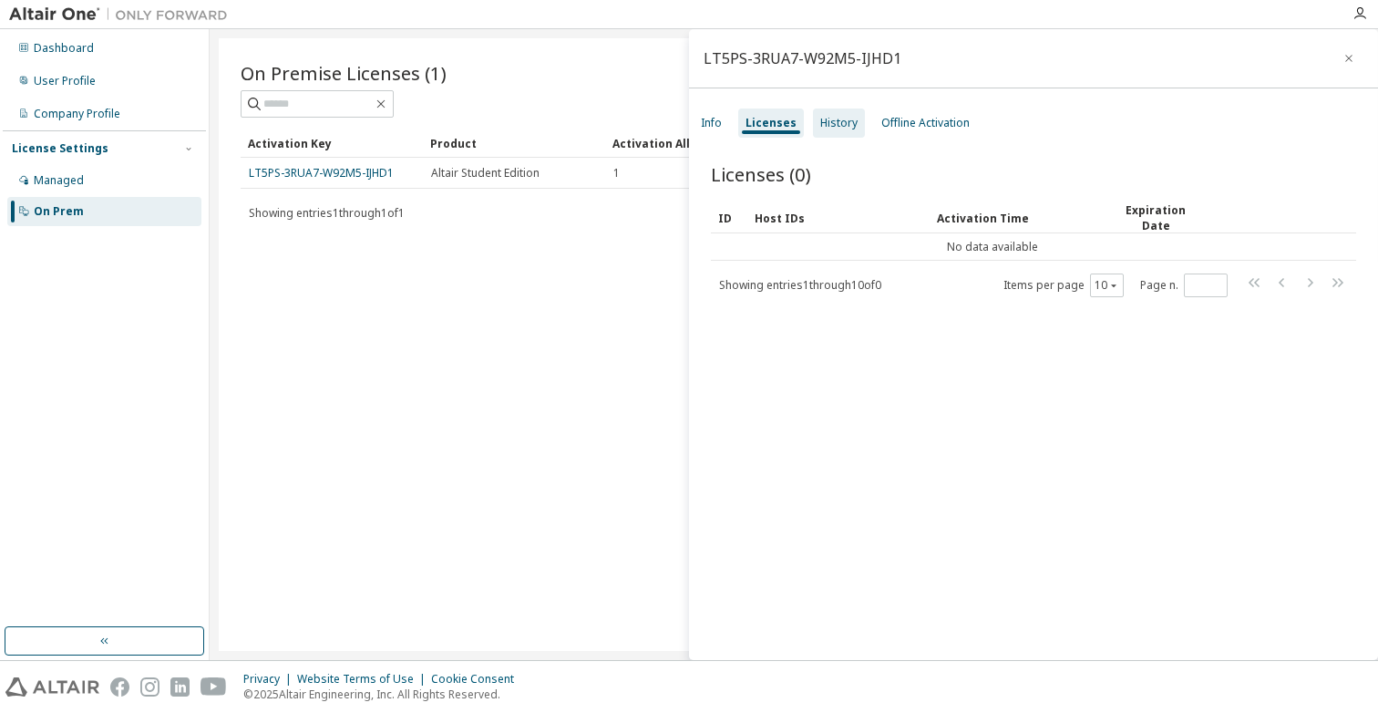
click at [821, 126] on div "History" at bounding box center [838, 123] width 37 height 15
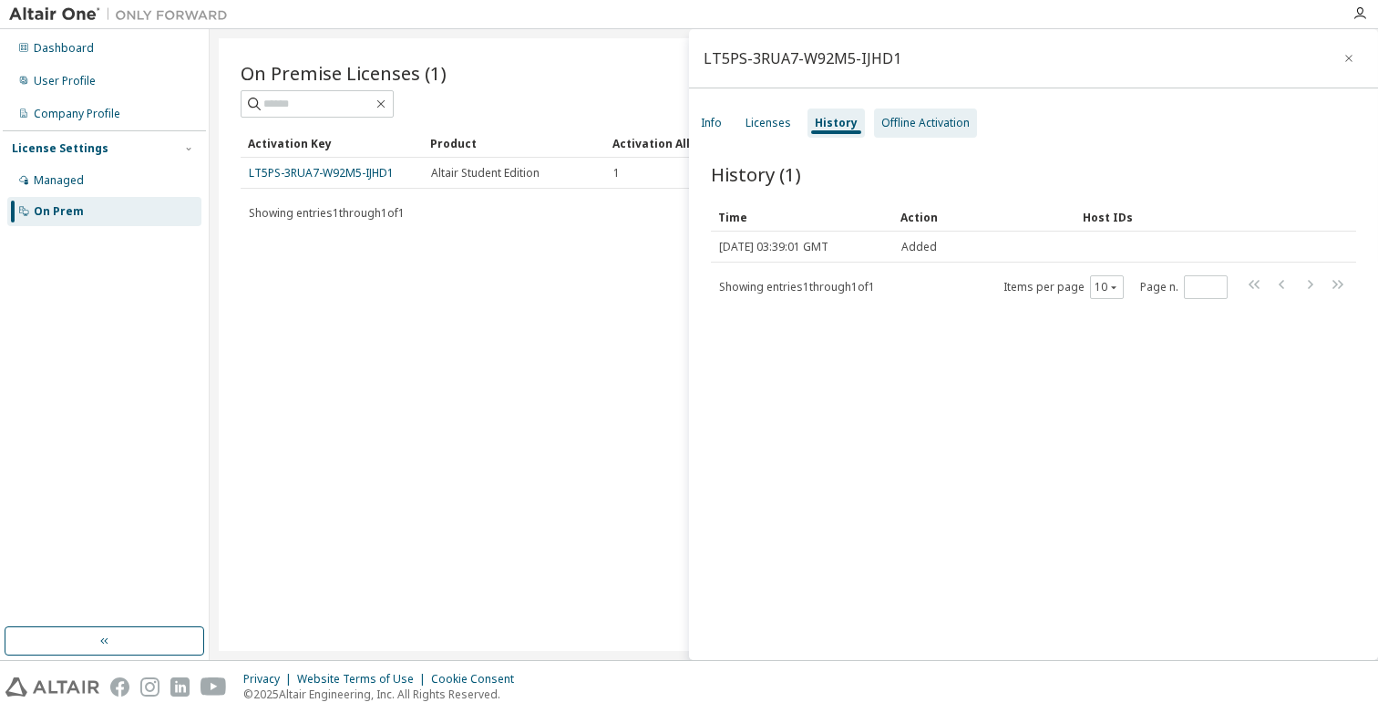
click at [910, 123] on div "Offline Activation" at bounding box center [925, 123] width 88 height 15
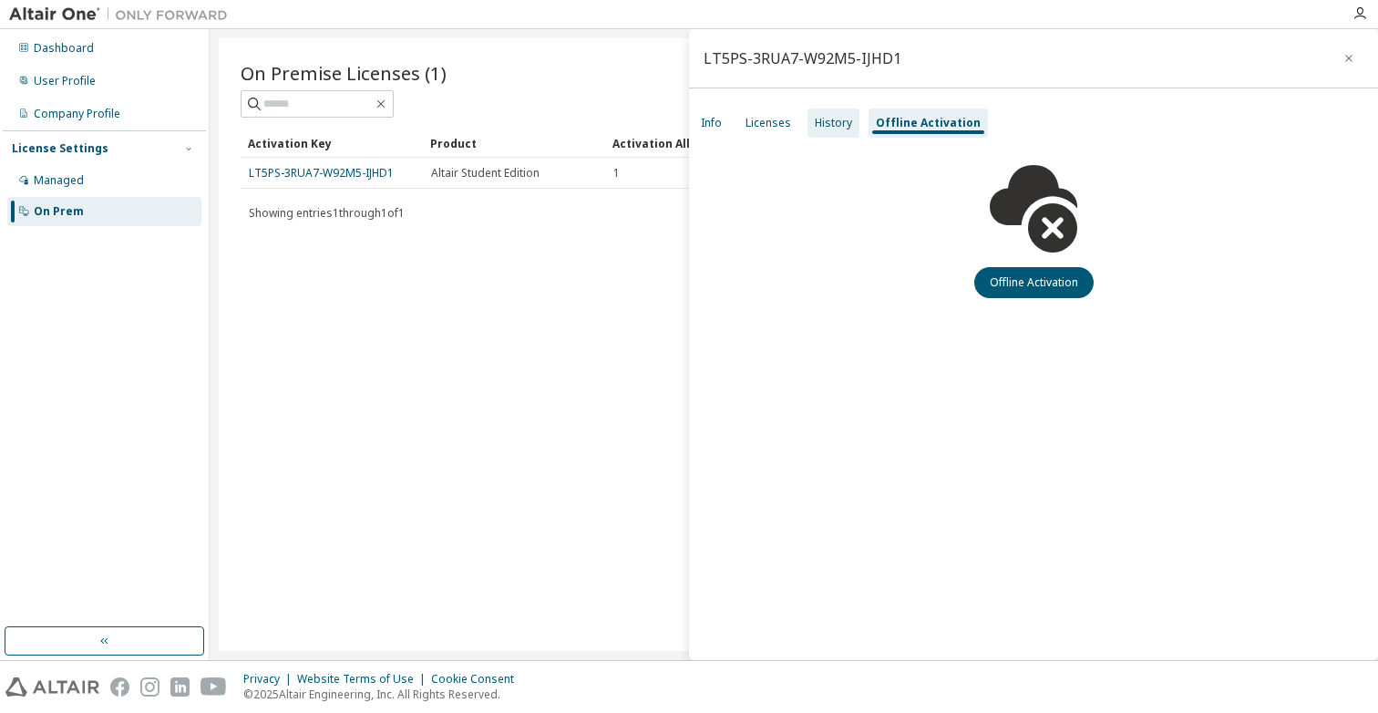
click at [846, 118] on div "History" at bounding box center [833, 123] width 37 height 15
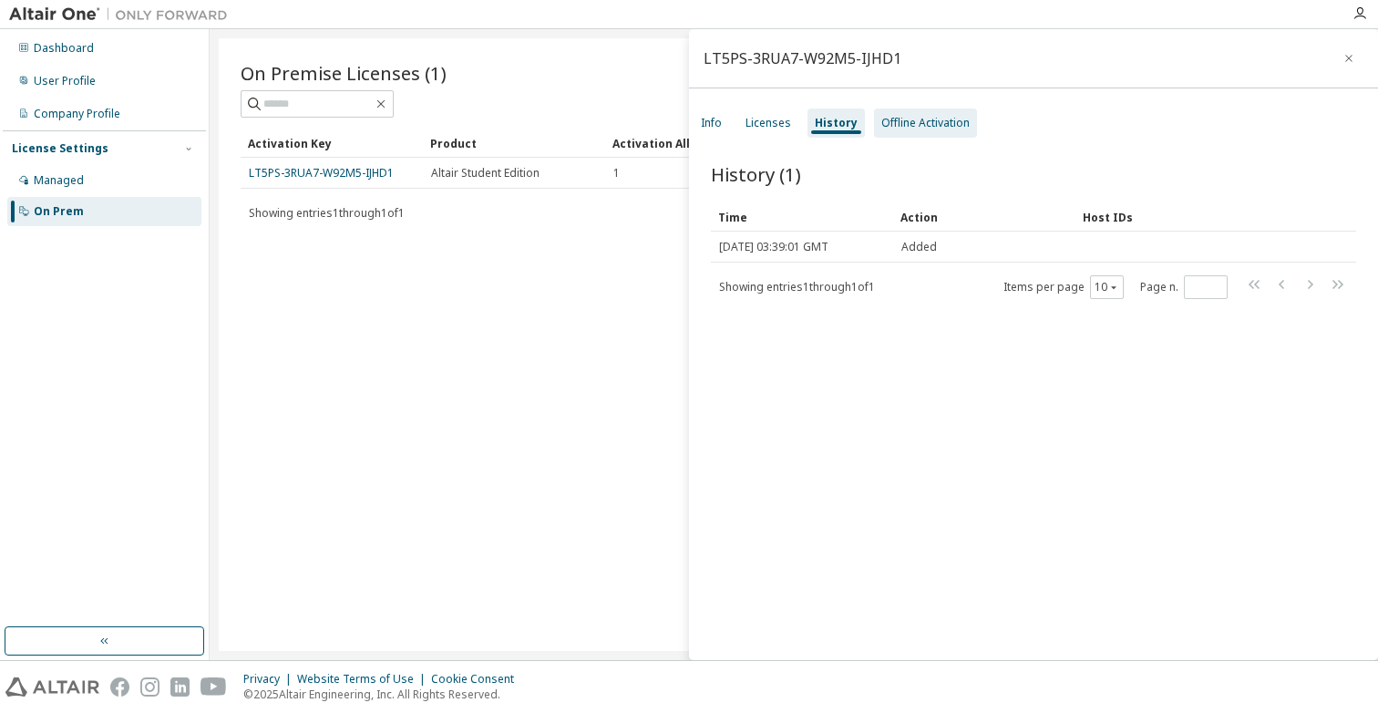
click at [895, 131] on div "Offline Activation" at bounding box center [925, 122] width 103 height 29
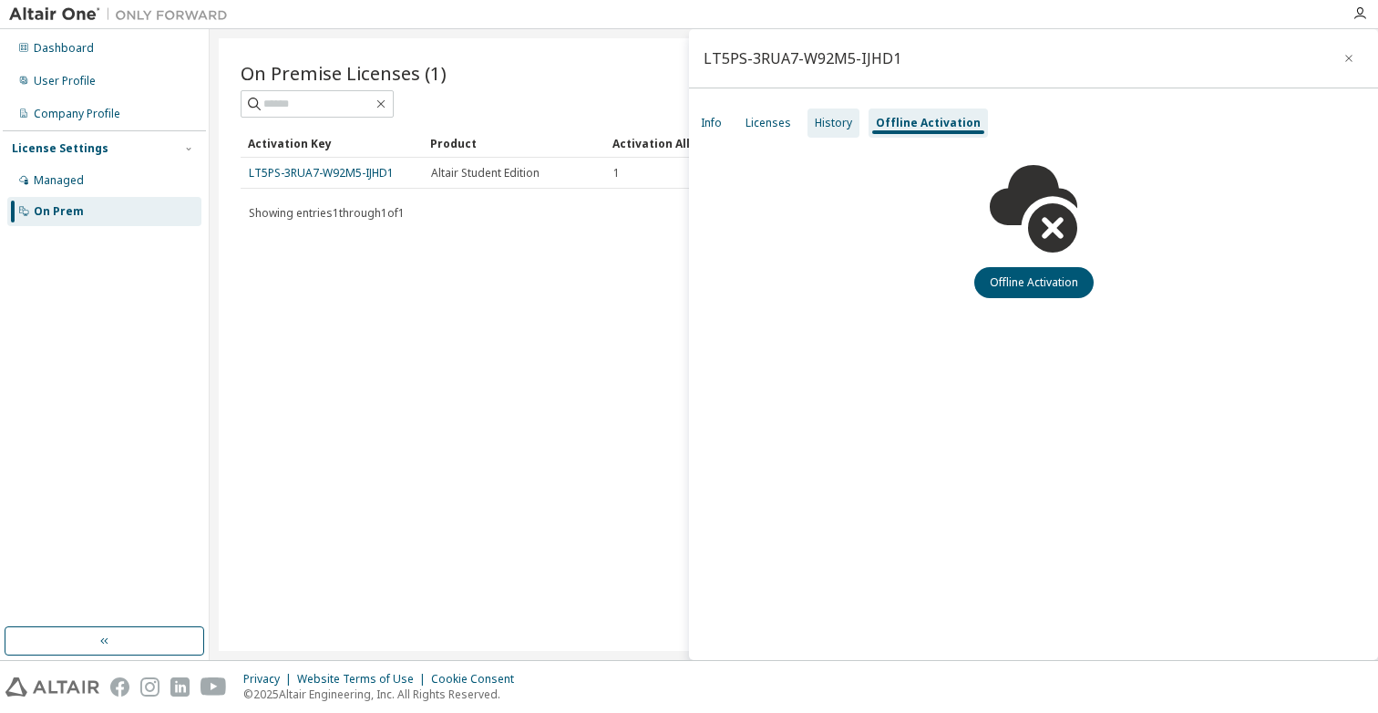
click at [822, 122] on div "History" at bounding box center [833, 123] width 37 height 15
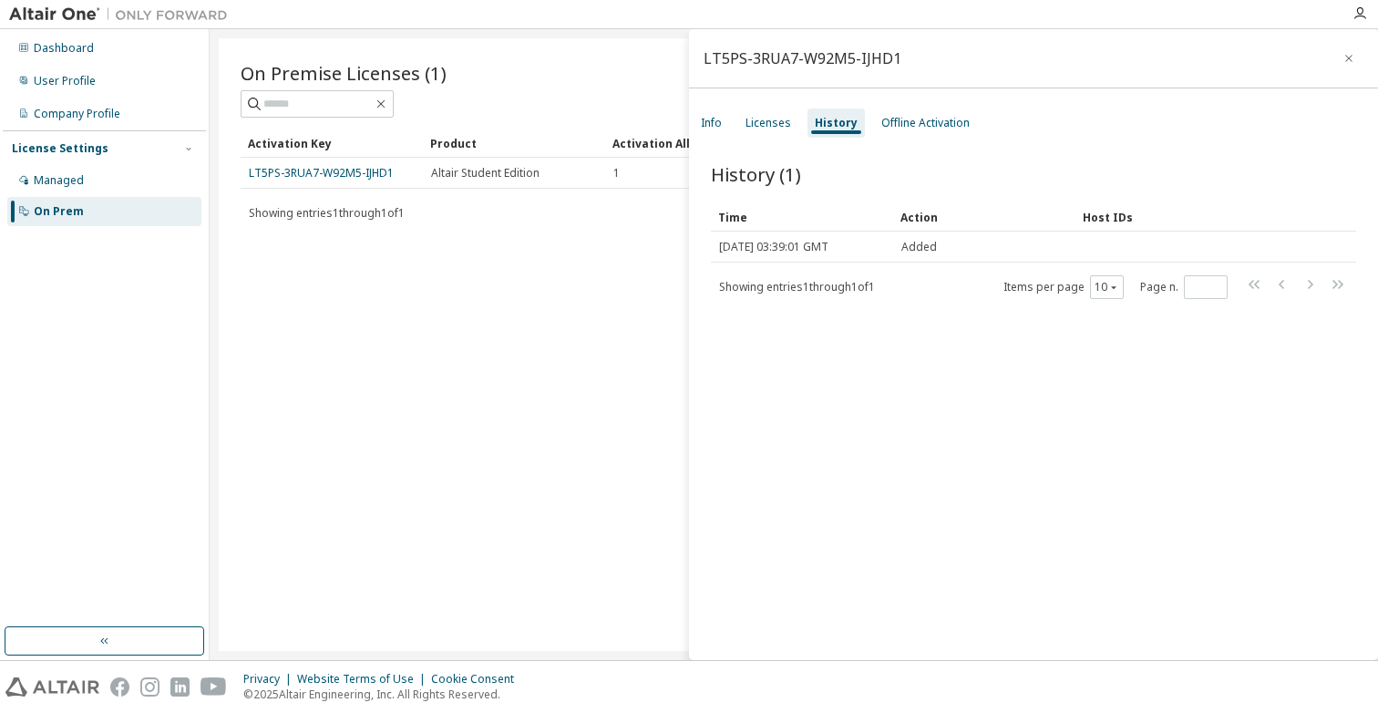
click at [854, 62] on div "LT5PS-3RUA7-W92M5-IJHD1" at bounding box center [803, 58] width 198 height 15
click at [1334, 57] on button "button" at bounding box center [1348, 58] width 29 height 29
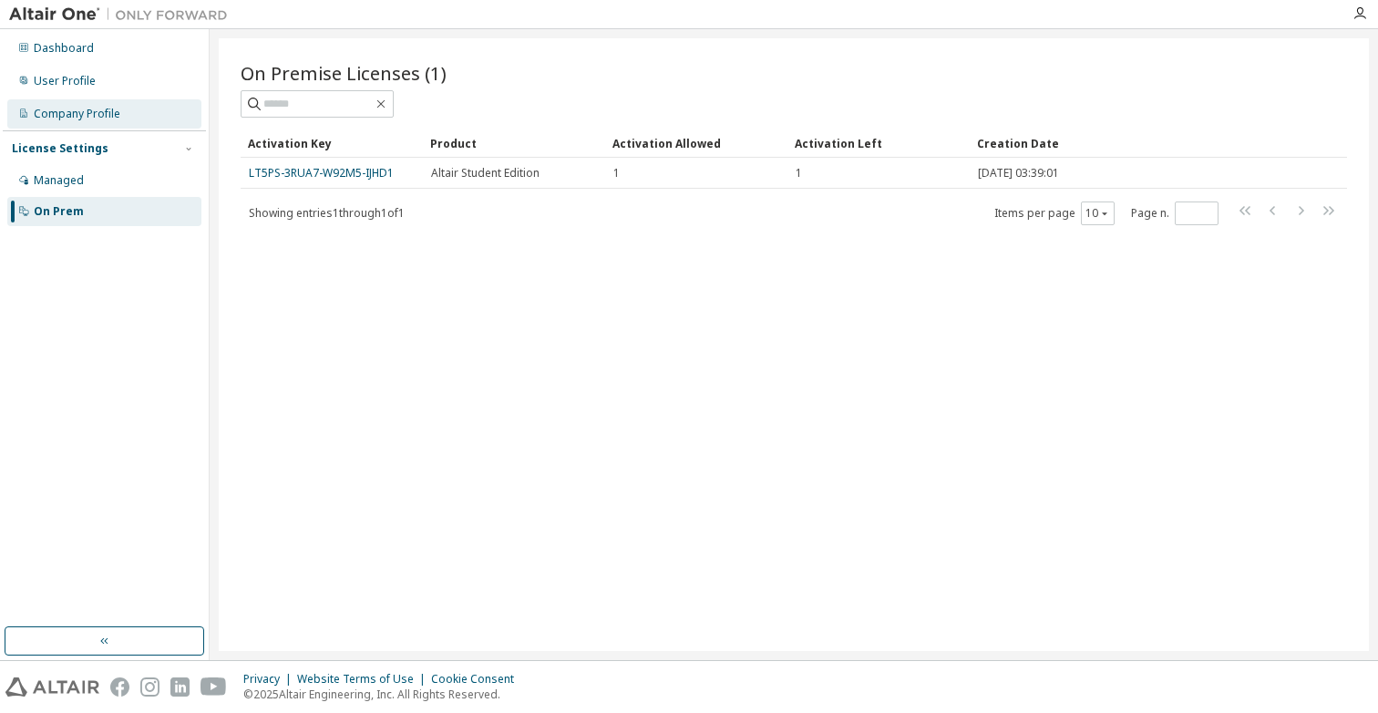
click at [109, 105] on div "Company Profile" at bounding box center [104, 113] width 194 height 29
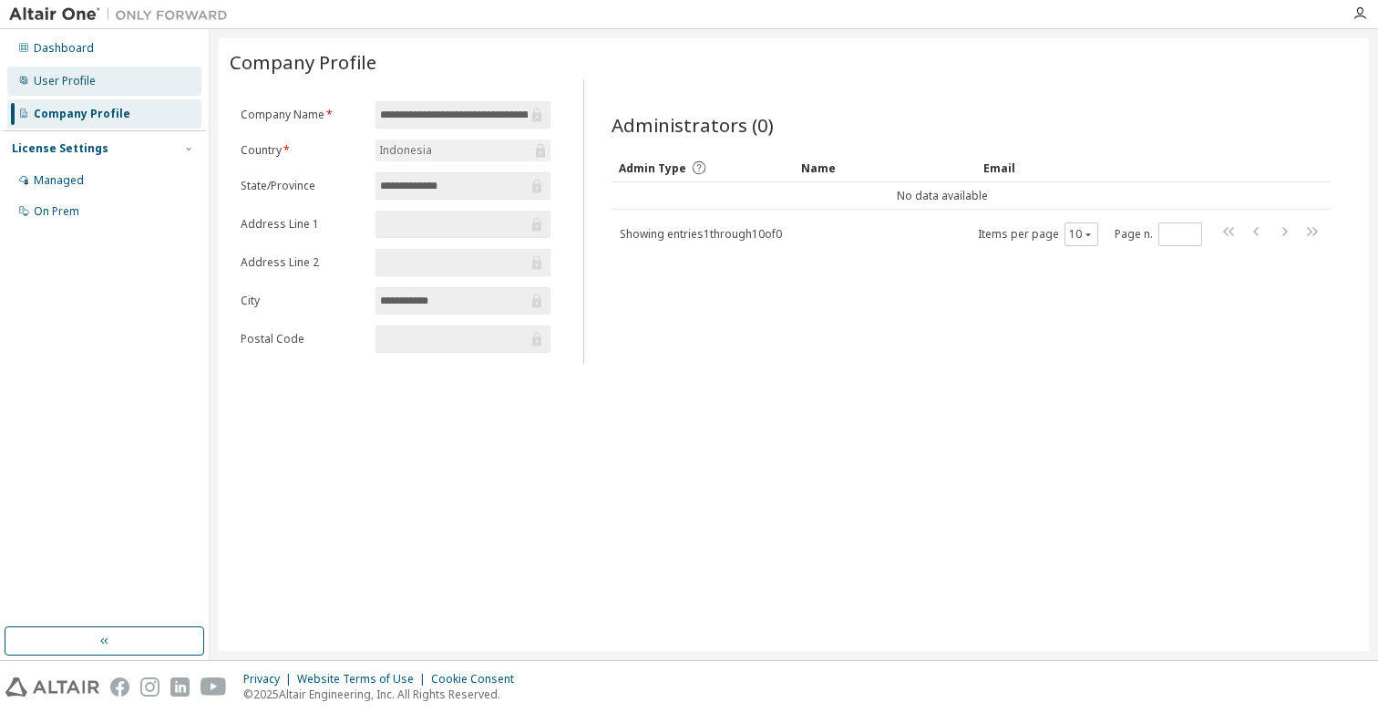
click at [102, 74] on div "User Profile" at bounding box center [104, 81] width 194 height 29
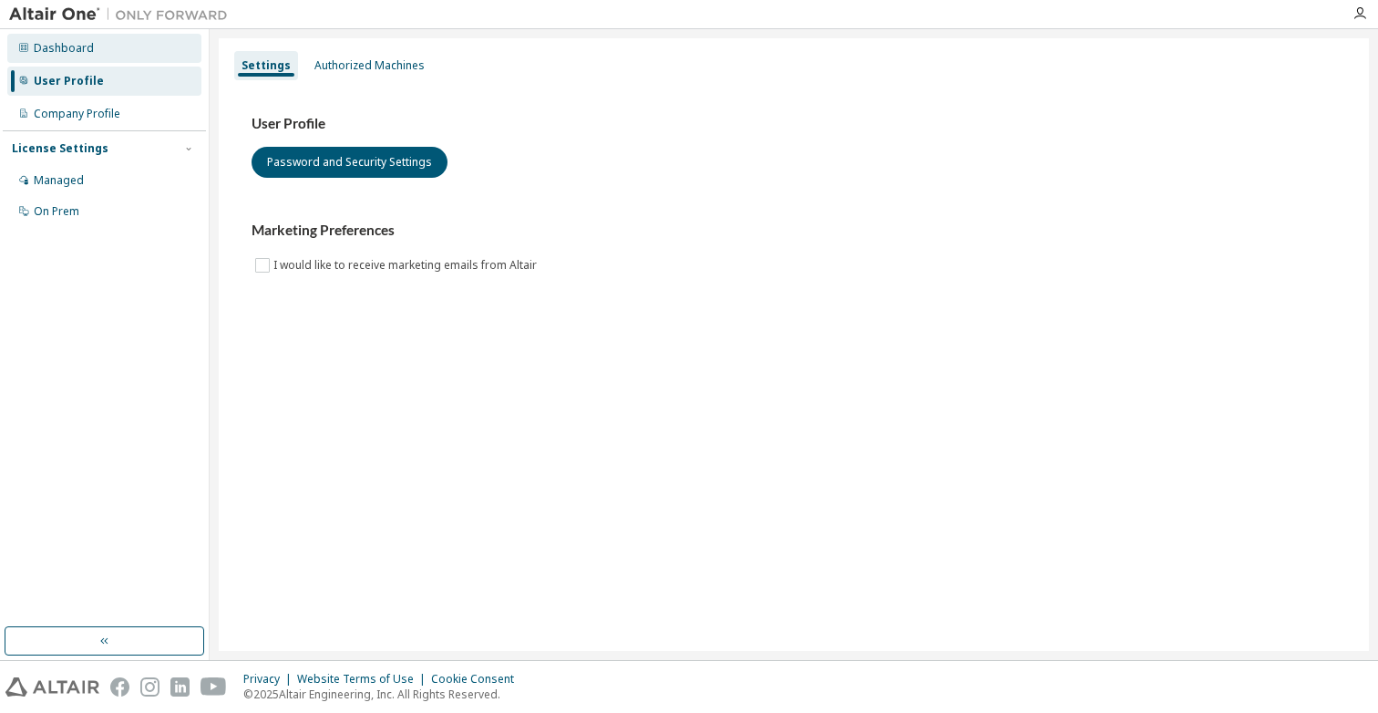
click at [101, 50] on div "Dashboard" at bounding box center [104, 48] width 194 height 29
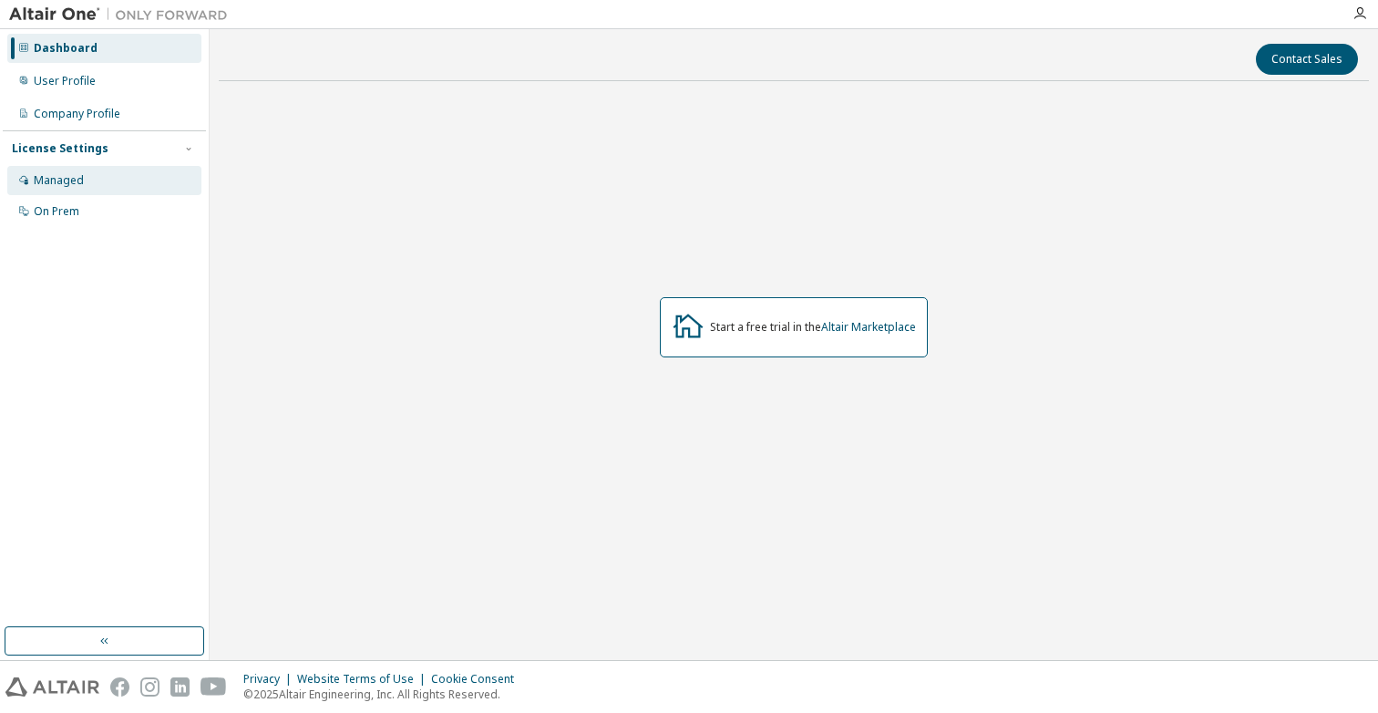
click at [168, 189] on div "Managed" at bounding box center [104, 180] width 194 height 29
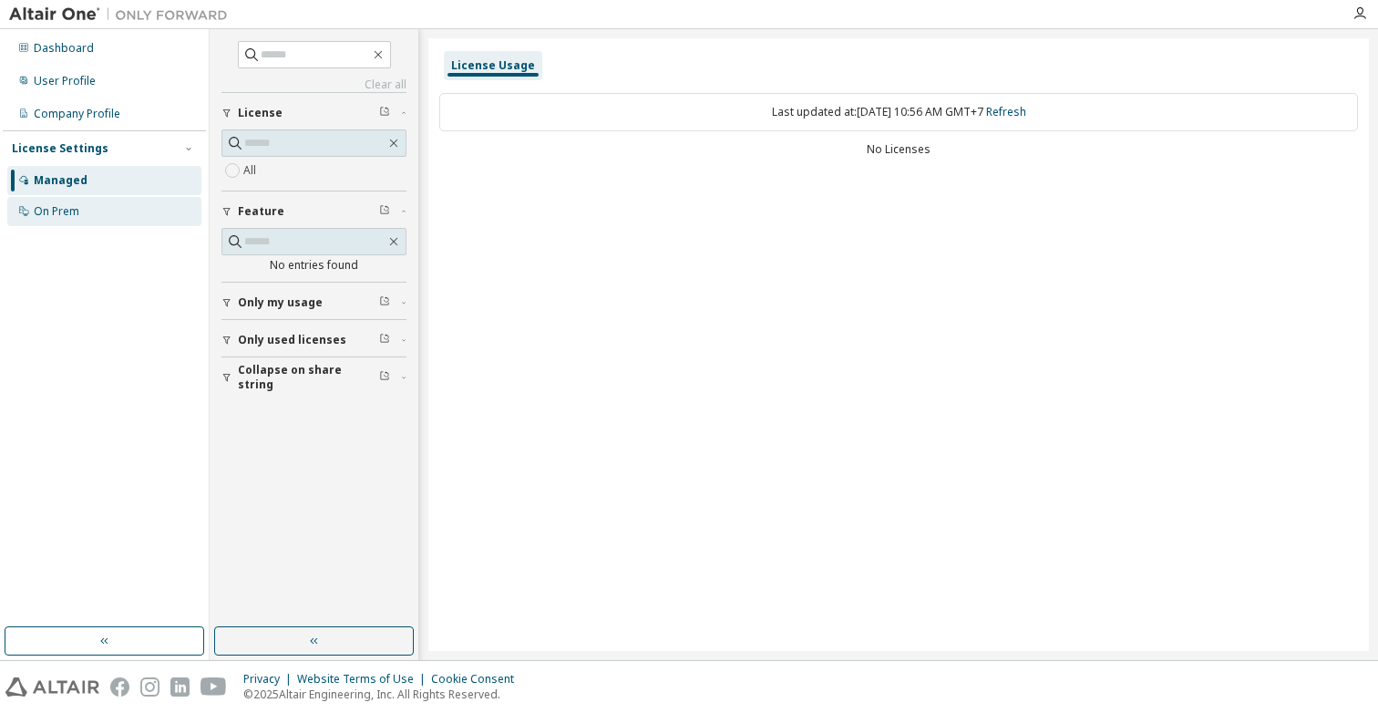
click at [143, 212] on div "On Prem" at bounding box center [104, 211] width 194 height 29
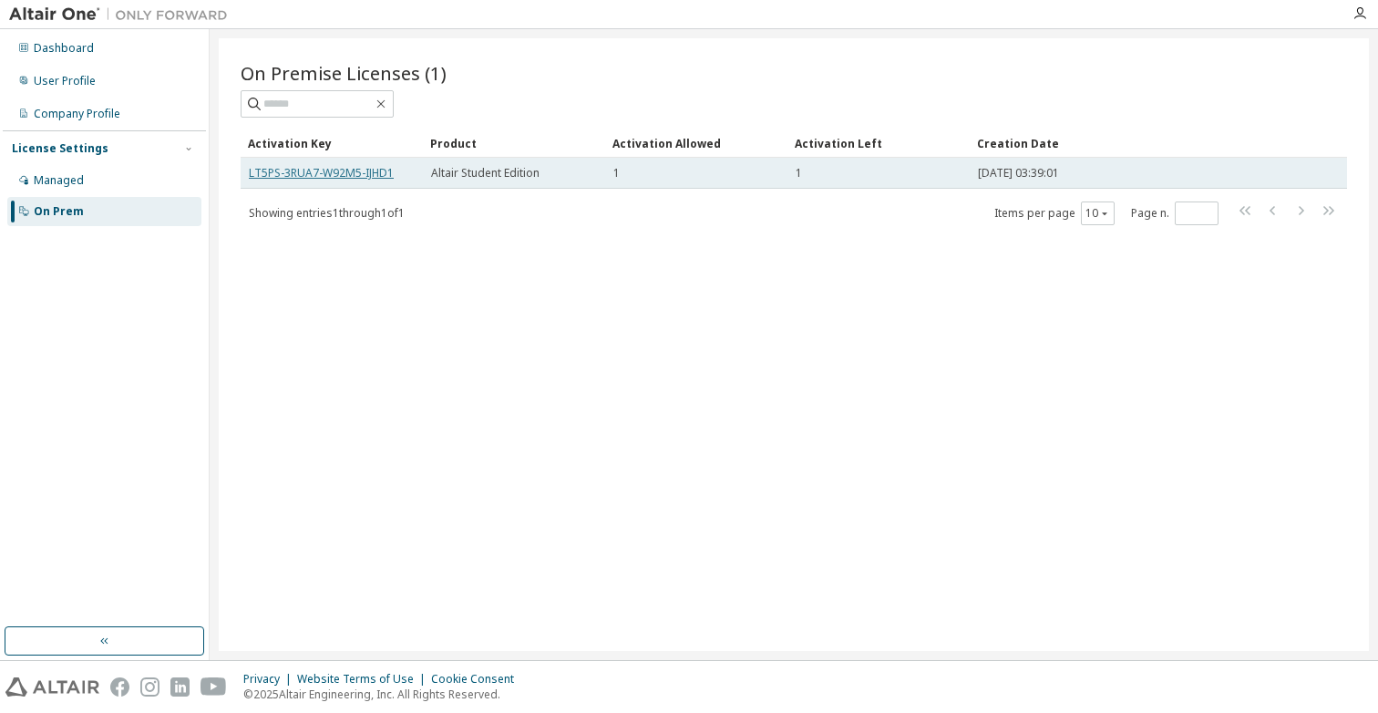
click at [345, 179] on link "LT5PS-3RUA7-W92M5-IJHD1" at bounding box center [321, 172] width 145 height 15
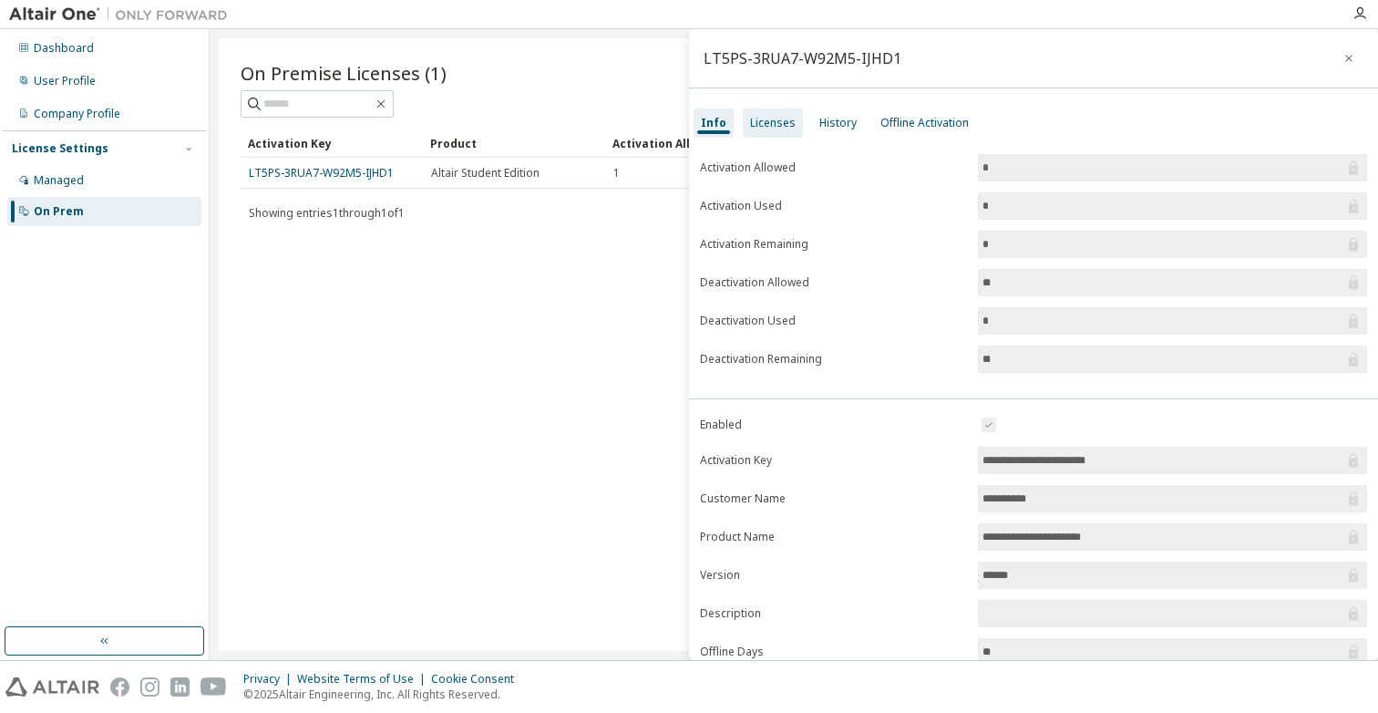
click at [751, 118] on div "Licenses" at bounding box center [773, 123] width 46 height 15
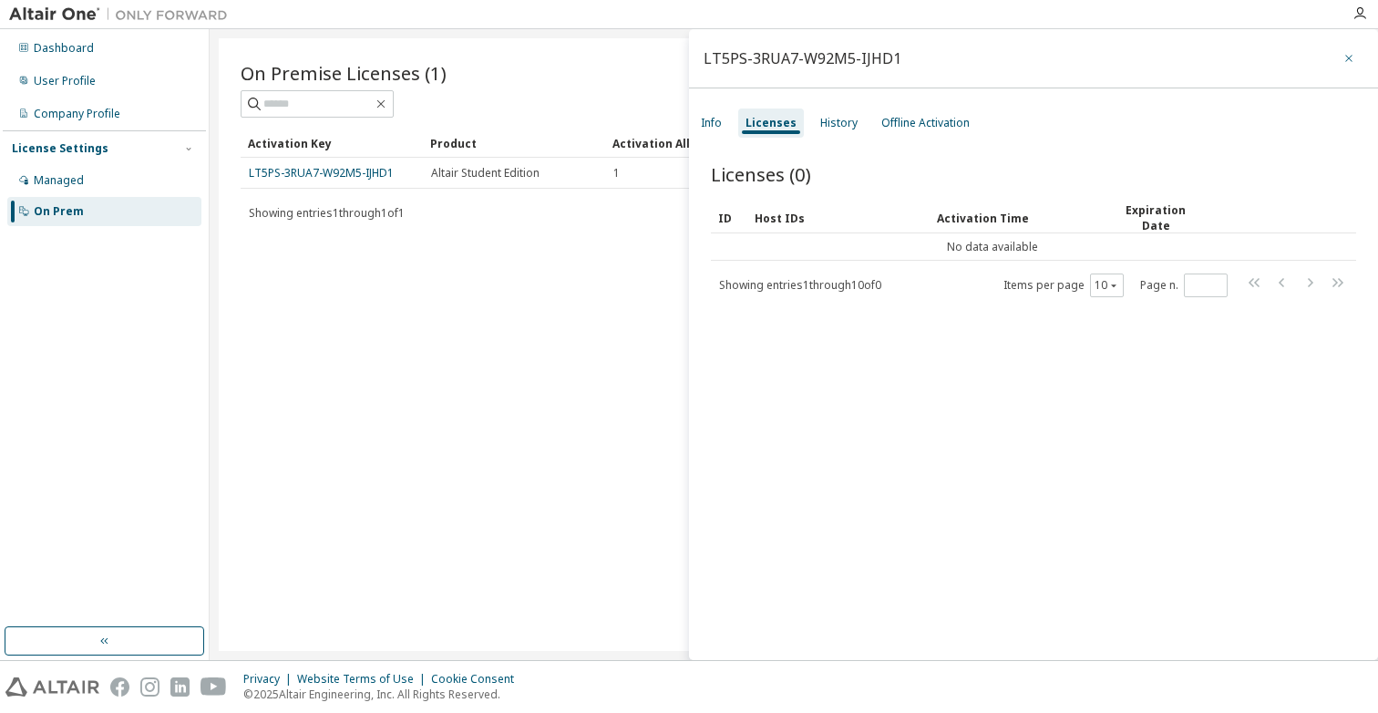
click at [1345, 56] on icon "button" at bounding box center [1348, 58] width 7 height 7
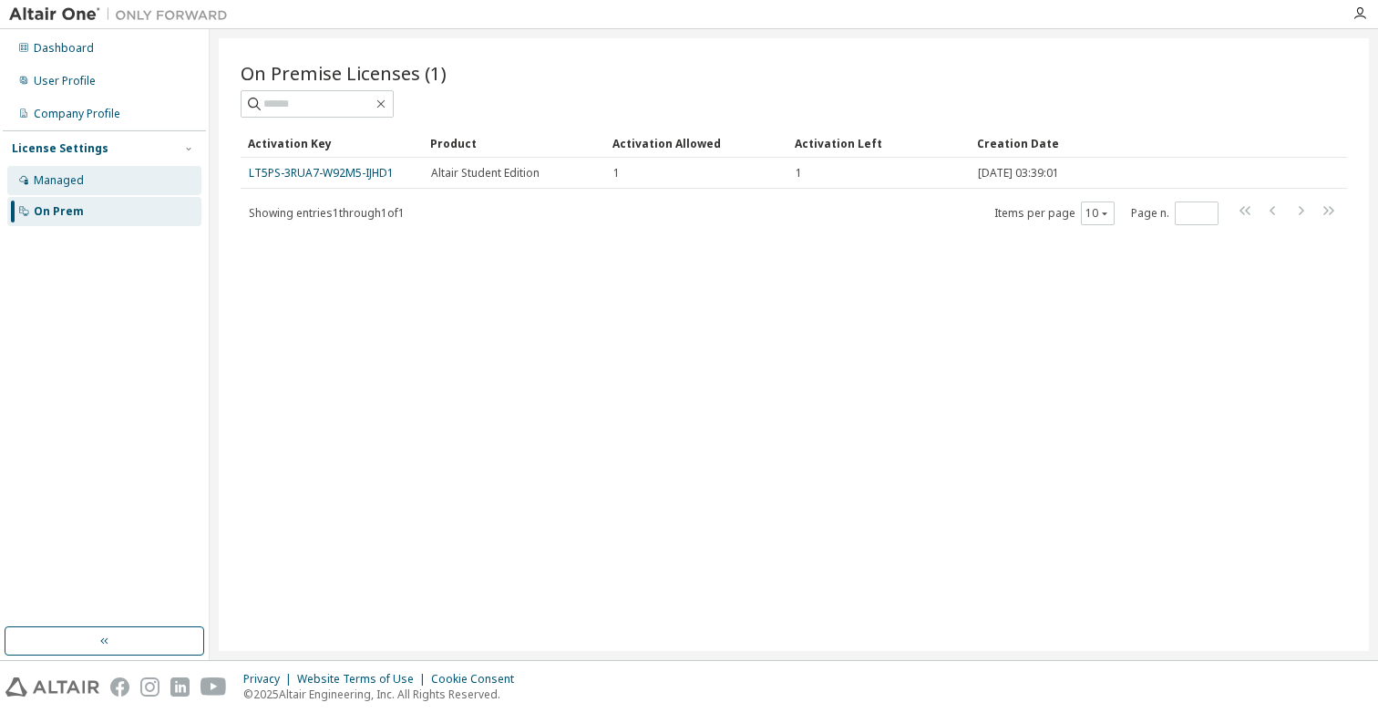
click at [107, 191] on div "Managed" at bounding box center [104, 180] width 194 height 29
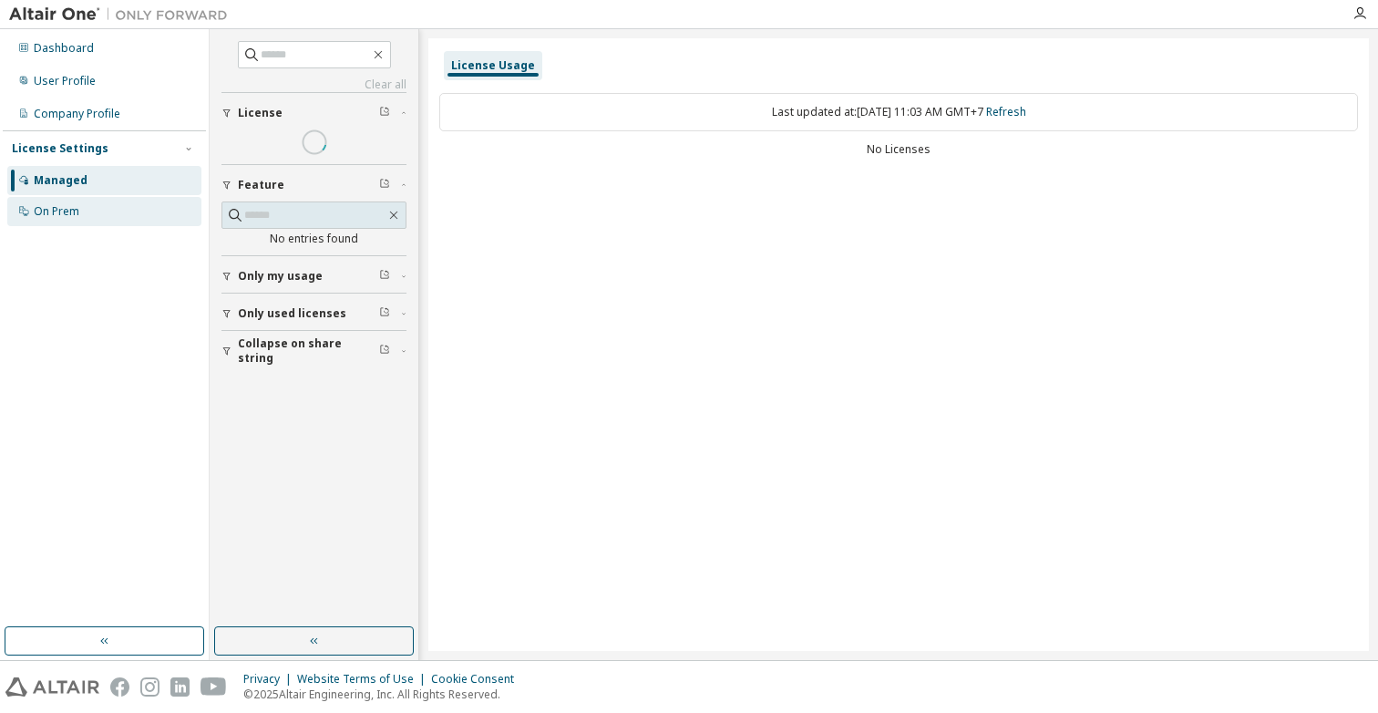
click at [102, 211] on div "On Prem" at bounding box center [104, 211] width 194 height 29
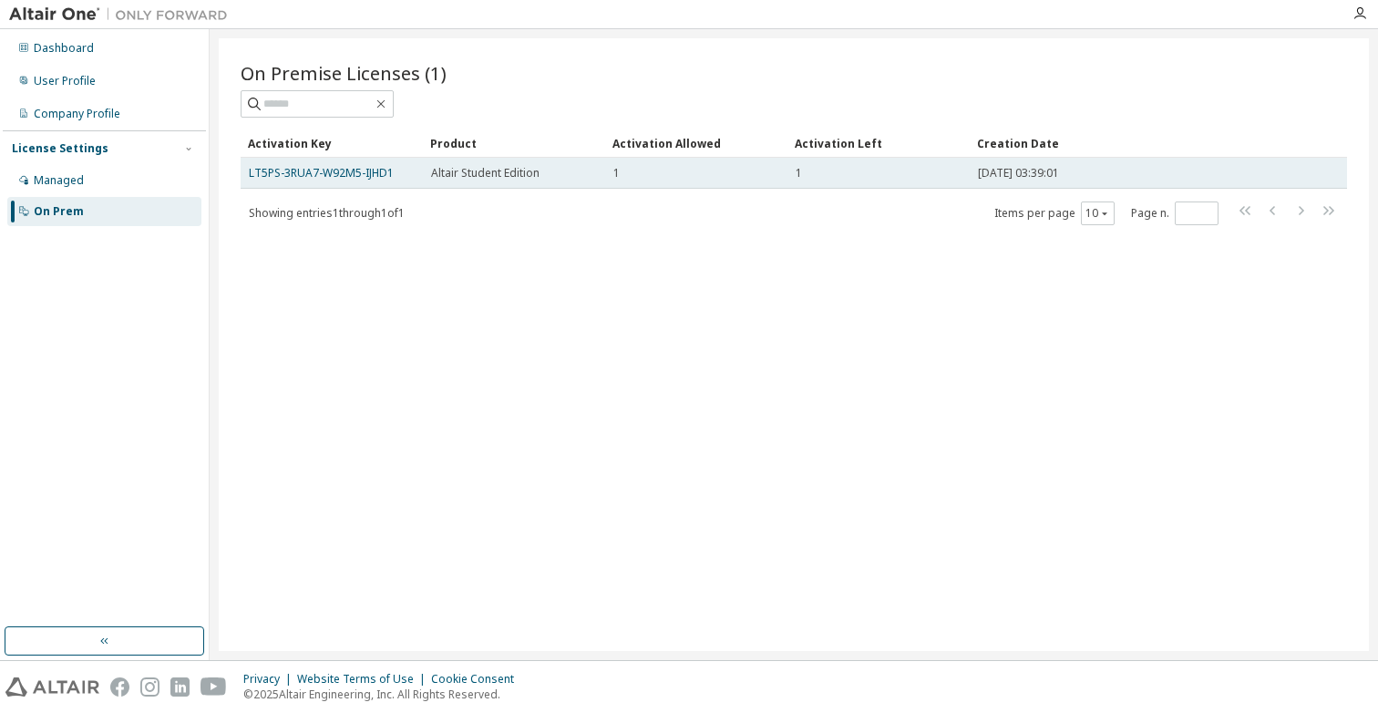
click at [461, 186] on td "Altair Student Edition" at bounding box center [514, 173] width 182 height 31
click at [367, 175] on link "LT5PS-3RUA7-W92M5-IJHD1" at bounding box center [321, 172] width 145 height 15
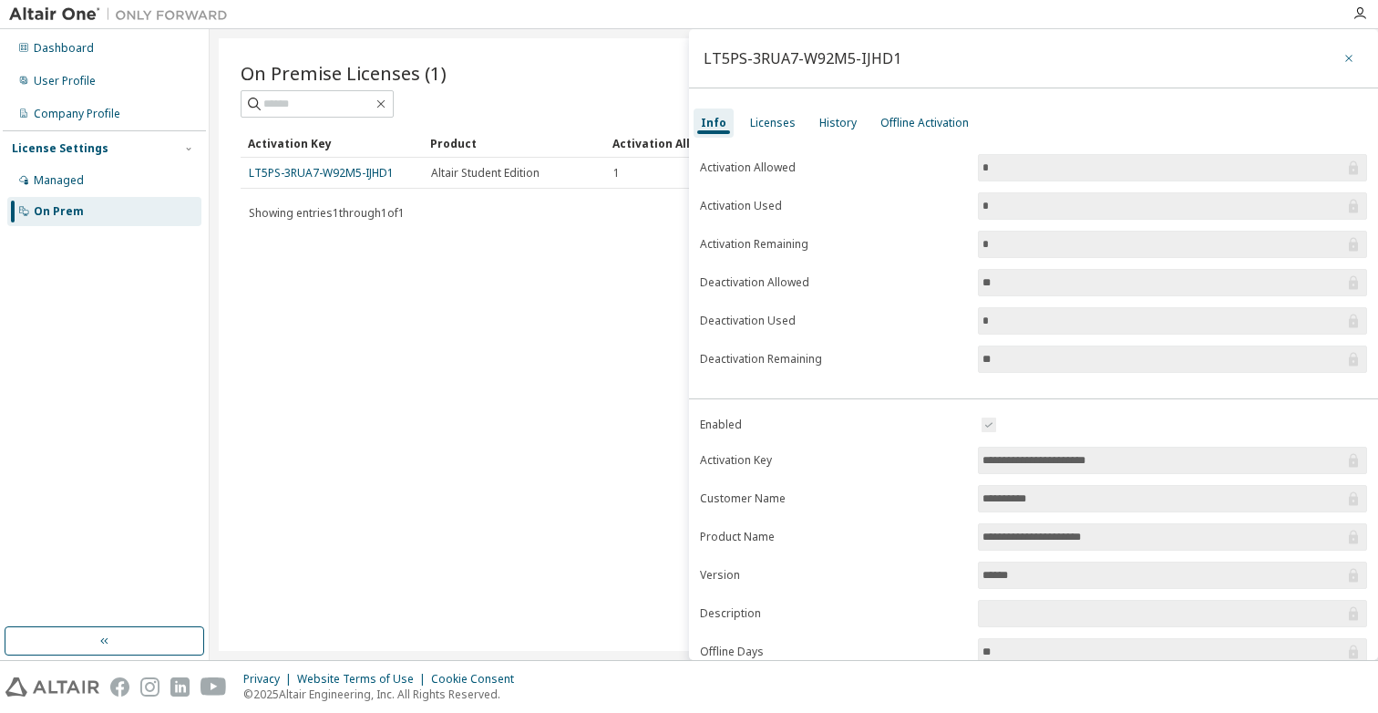
click at [1342, 56] on icon "button" at bounding box center [1348, 58] width 13 height 15
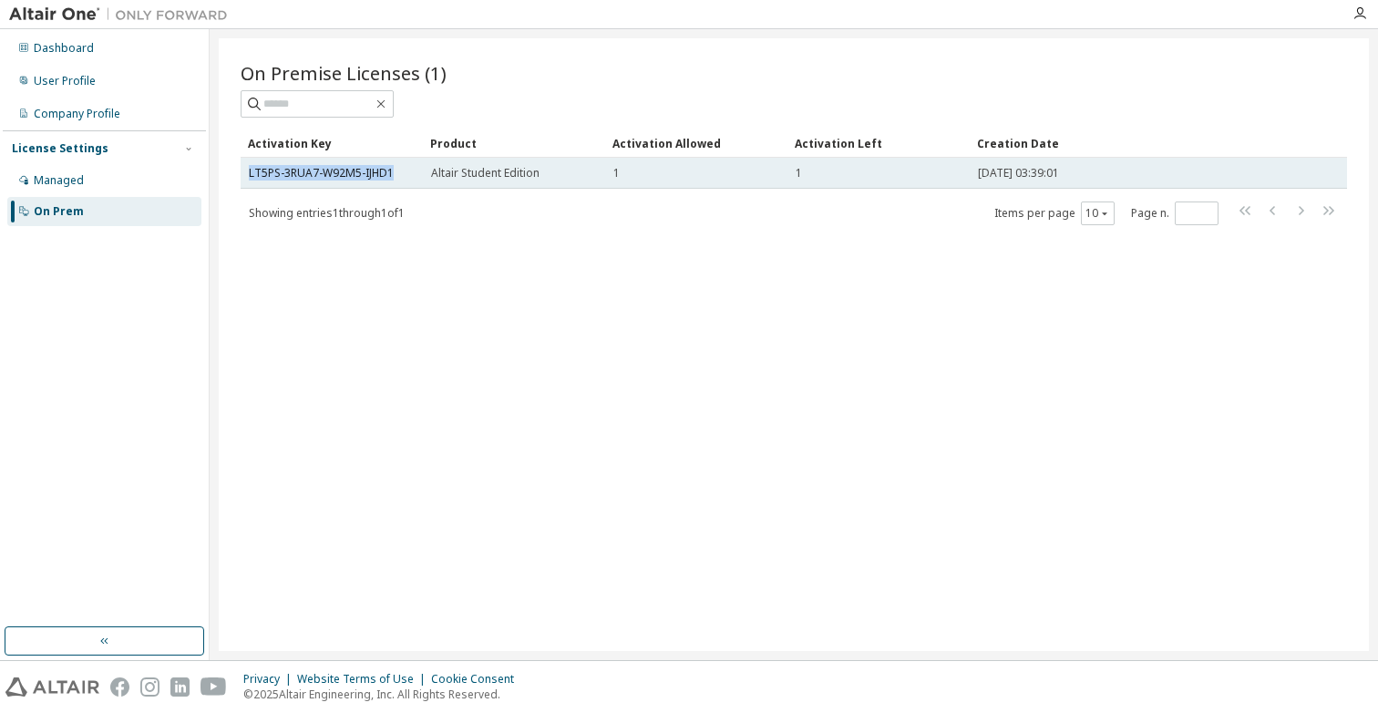
drag, startPoint x: 396, startPoint y: 170, endPoint x: 247, endPoint y: 172, distance: 149.5
click at [247, 172] on td "LT5PS-3RUA7-W92M5-IJHD1" at bounding box center [332, 173] width 182 height 31
copy link "LT5PS-3RUA7-W92M5-IJHD1"
